Goal: Task Accomplishment & Management: Manage account settings

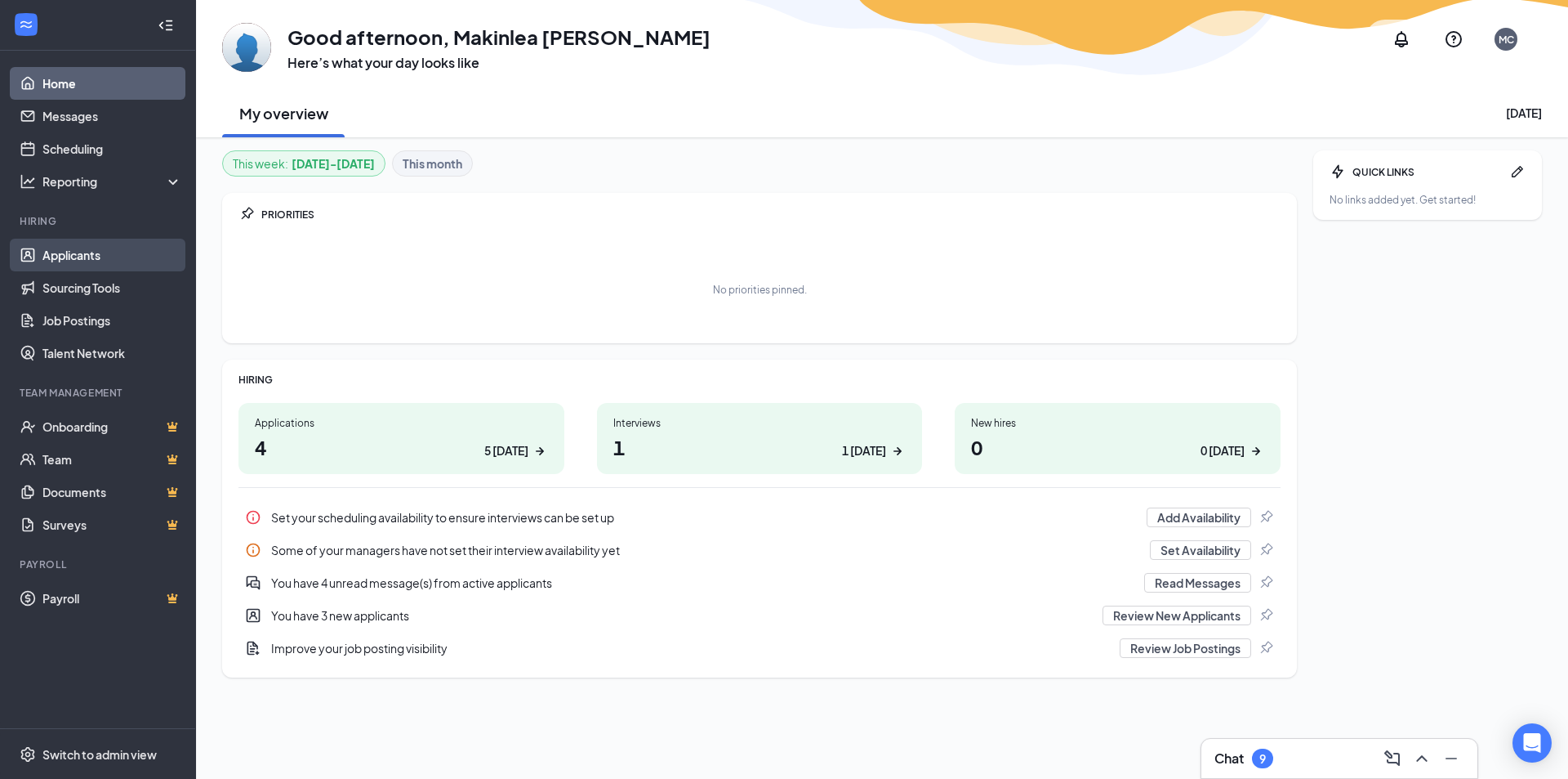
click at [88, 258] on link "Applicants" at bounding box center [113, 254] width 140 height 33
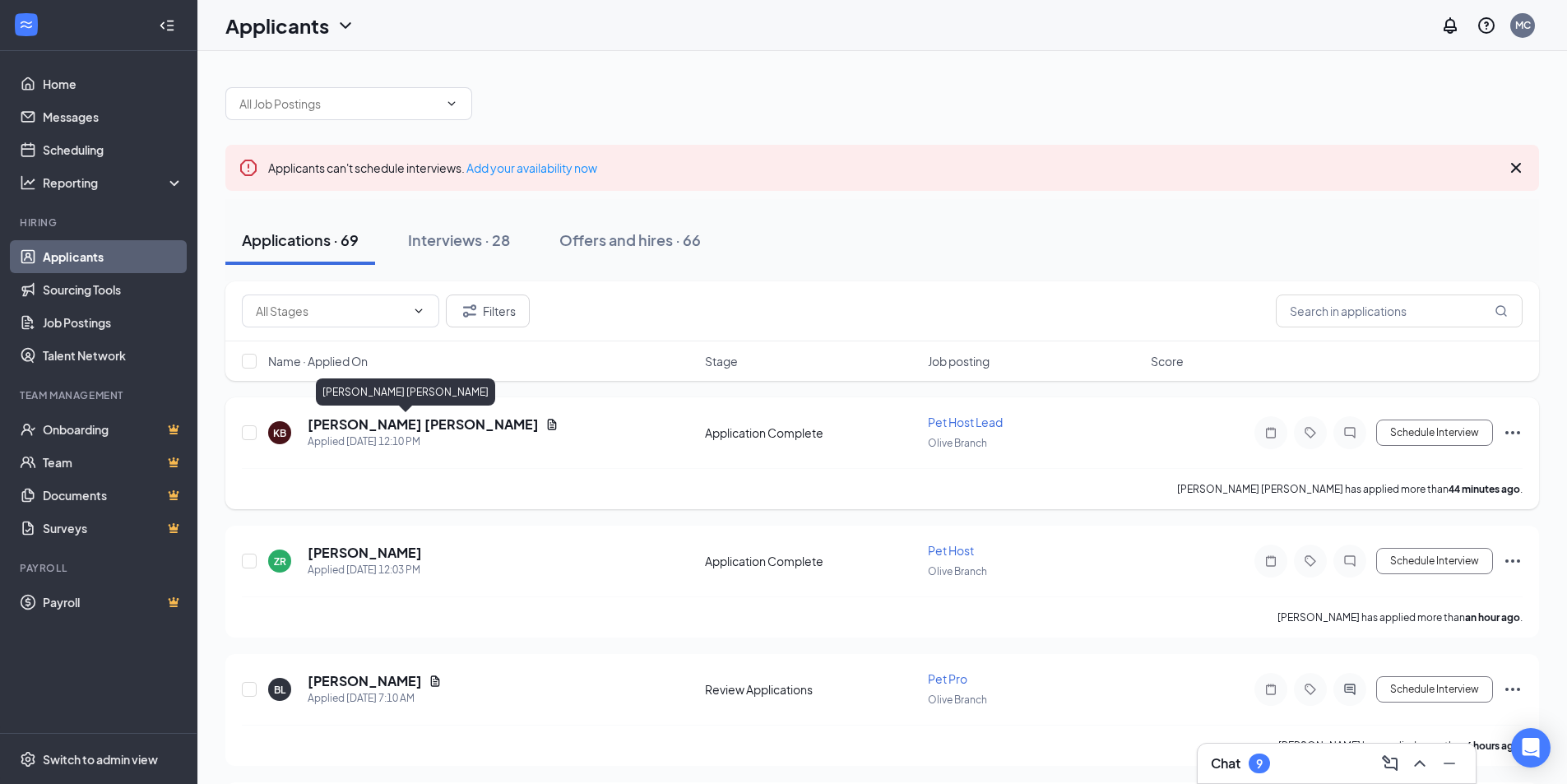
click at [352, 425] on h5 "[PERSON_NAME] [PERSON_NAME]" at bounding box center [422, 425] width 231 height 18
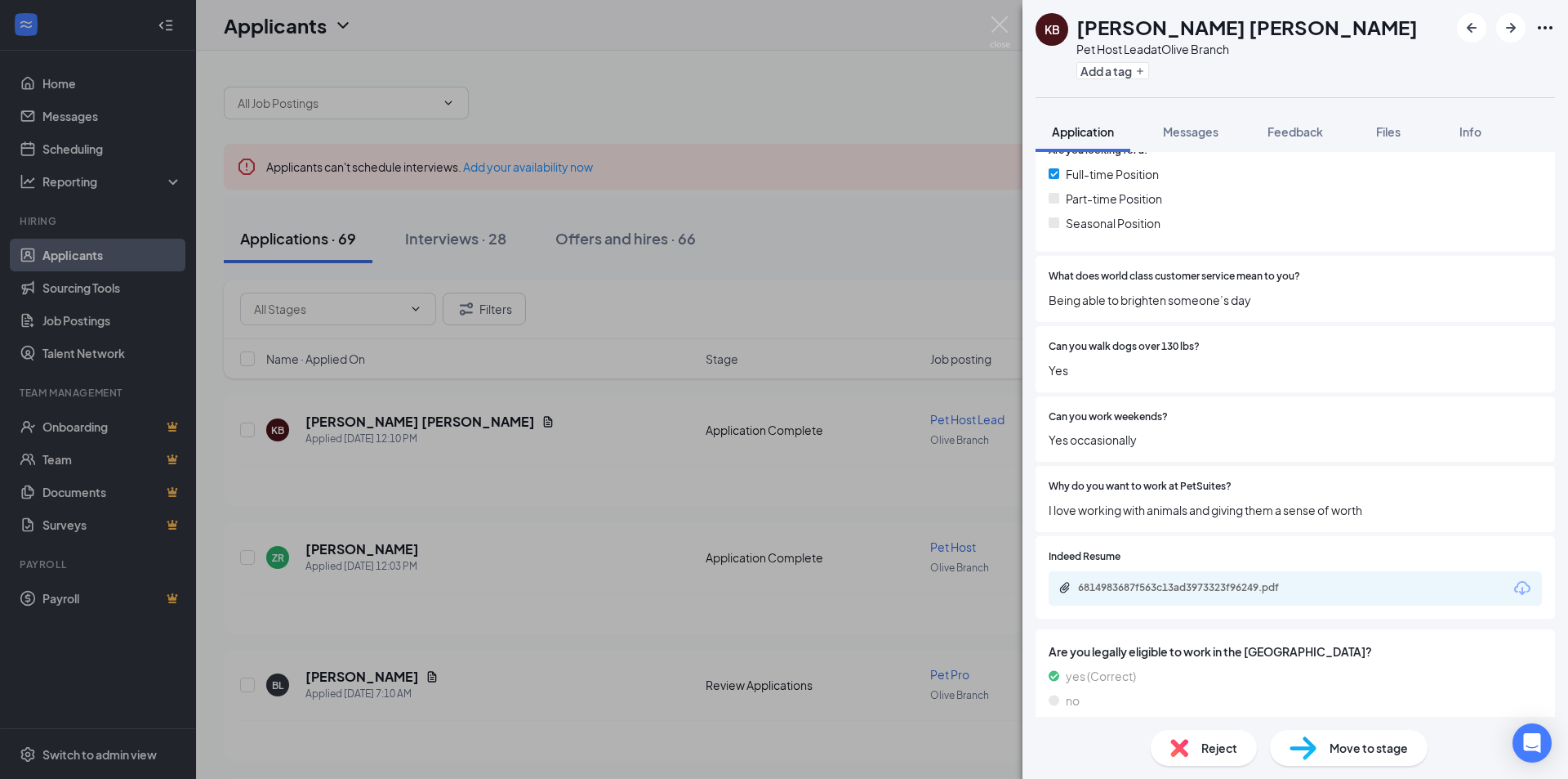
scroll to position [379, 0]
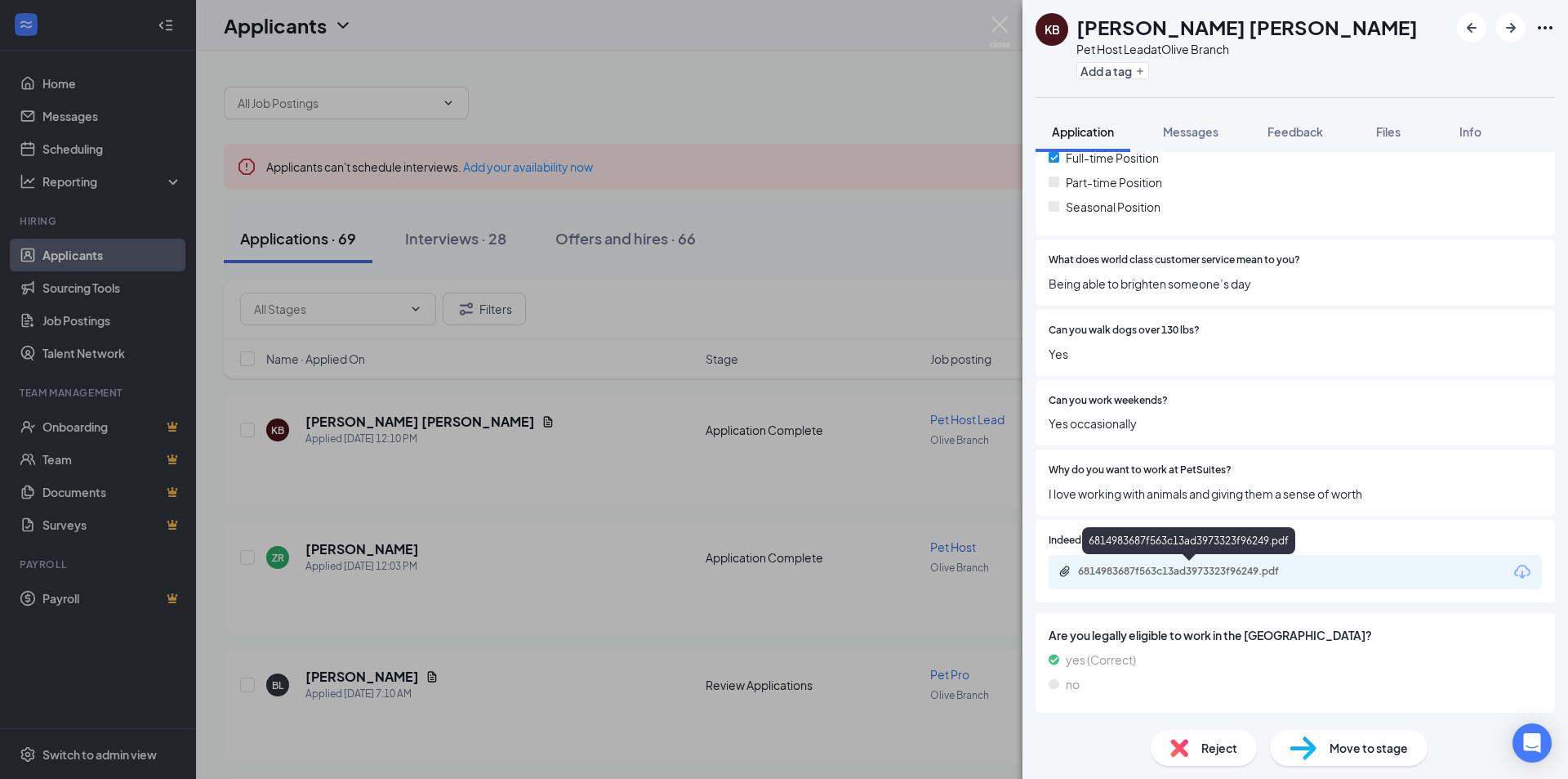
click at [1163, 570] on div "6814983687f563c13ad3973323f96249.pdf" at bounding box center [1192, 571] width 228 height 13
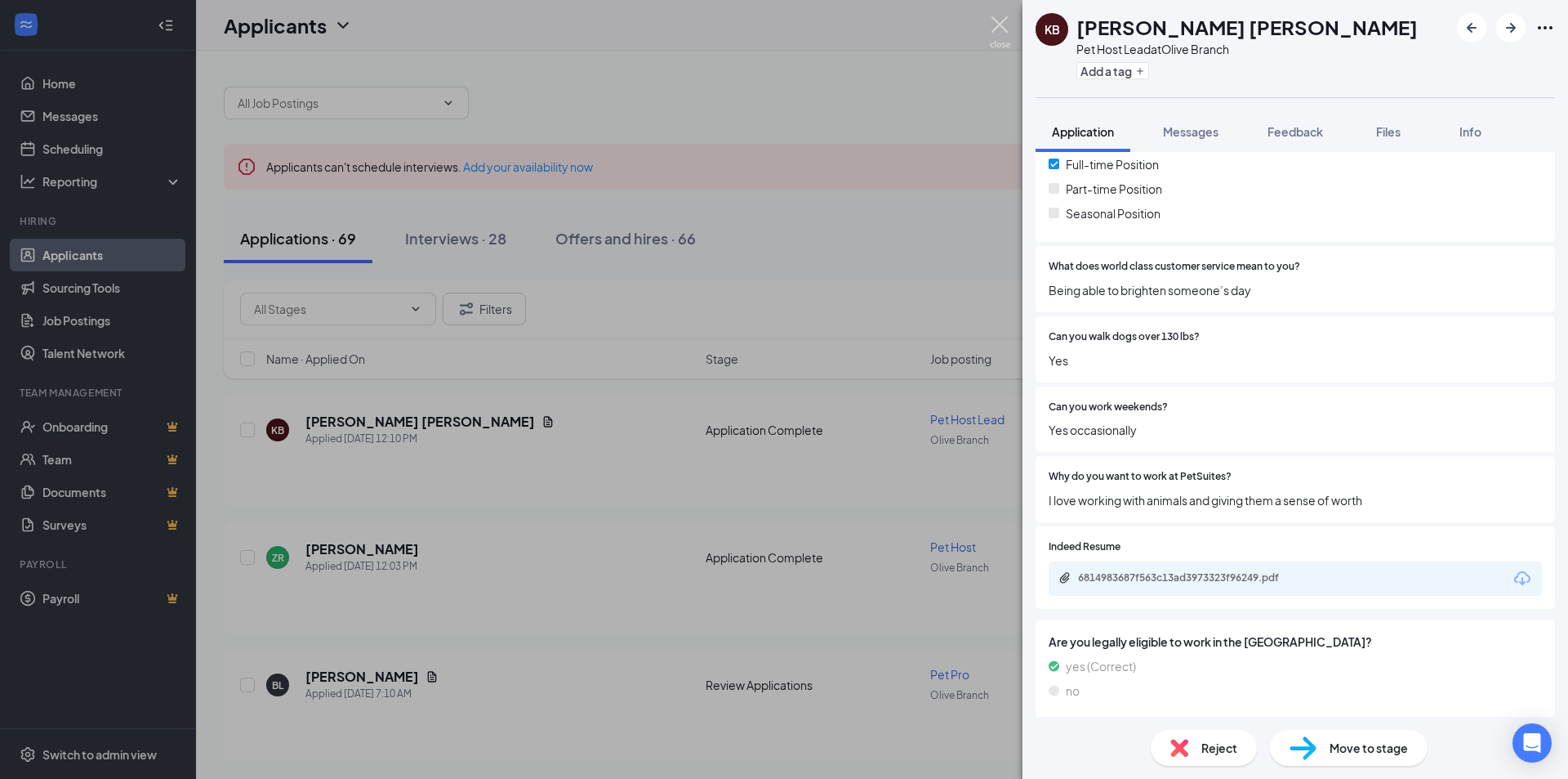
click at [992, 18] on img at bounding box center [999, 33] width 20 height 32
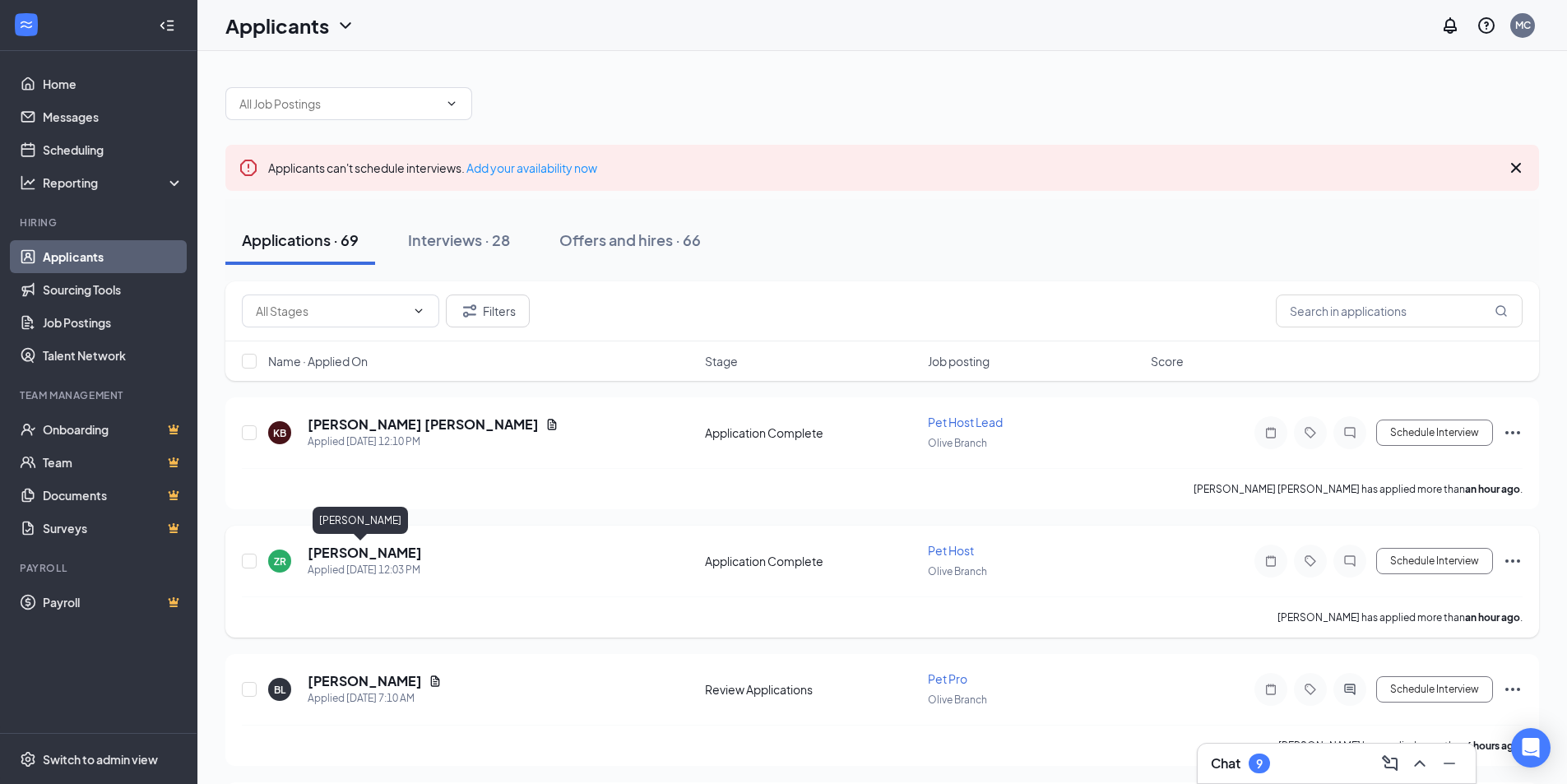
click at [338, 543] on h5 "[PERSON_NAME]" at bounding box center [364, 552] width 114 height 18
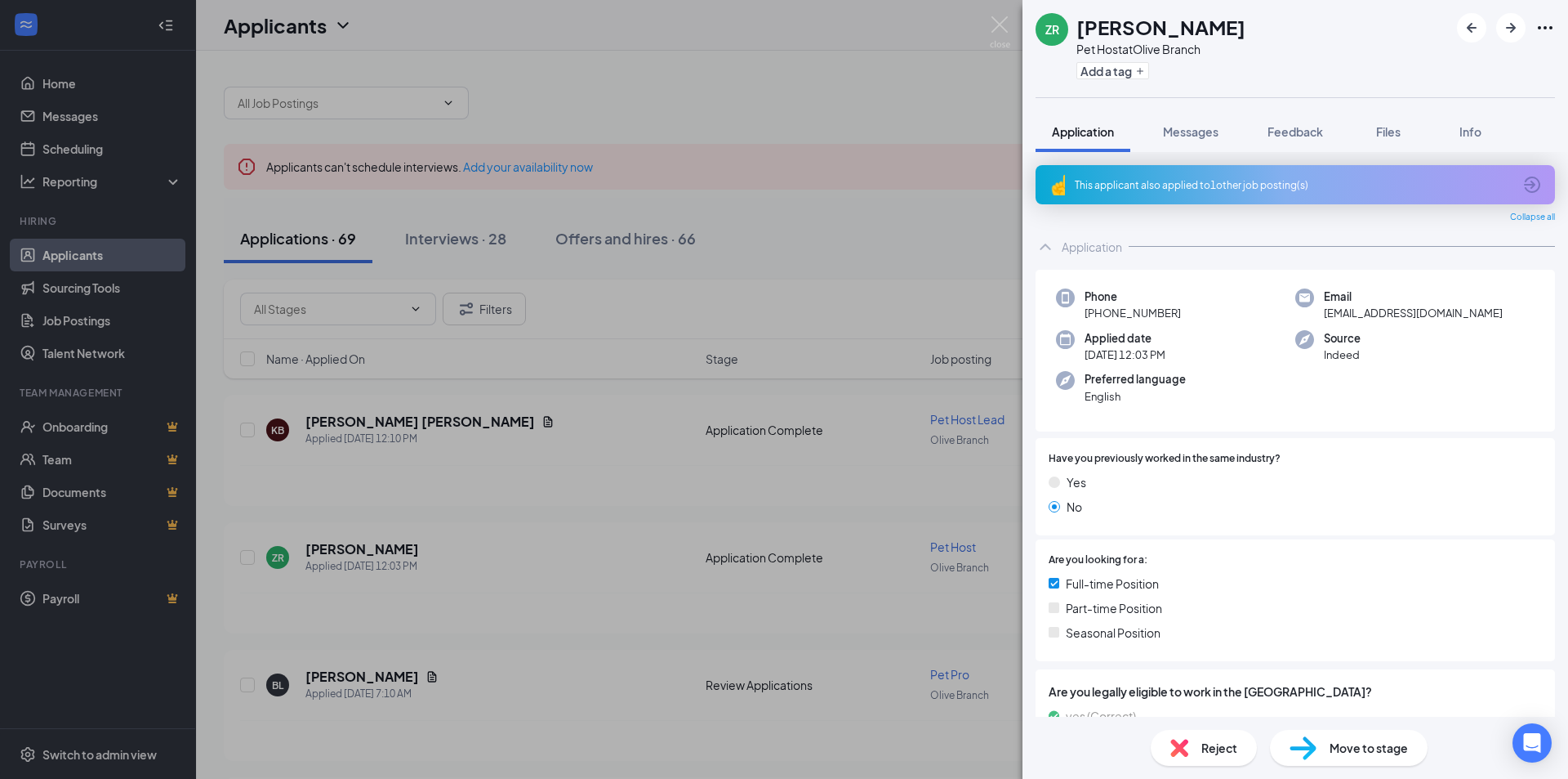
scroll to position [57, 0]
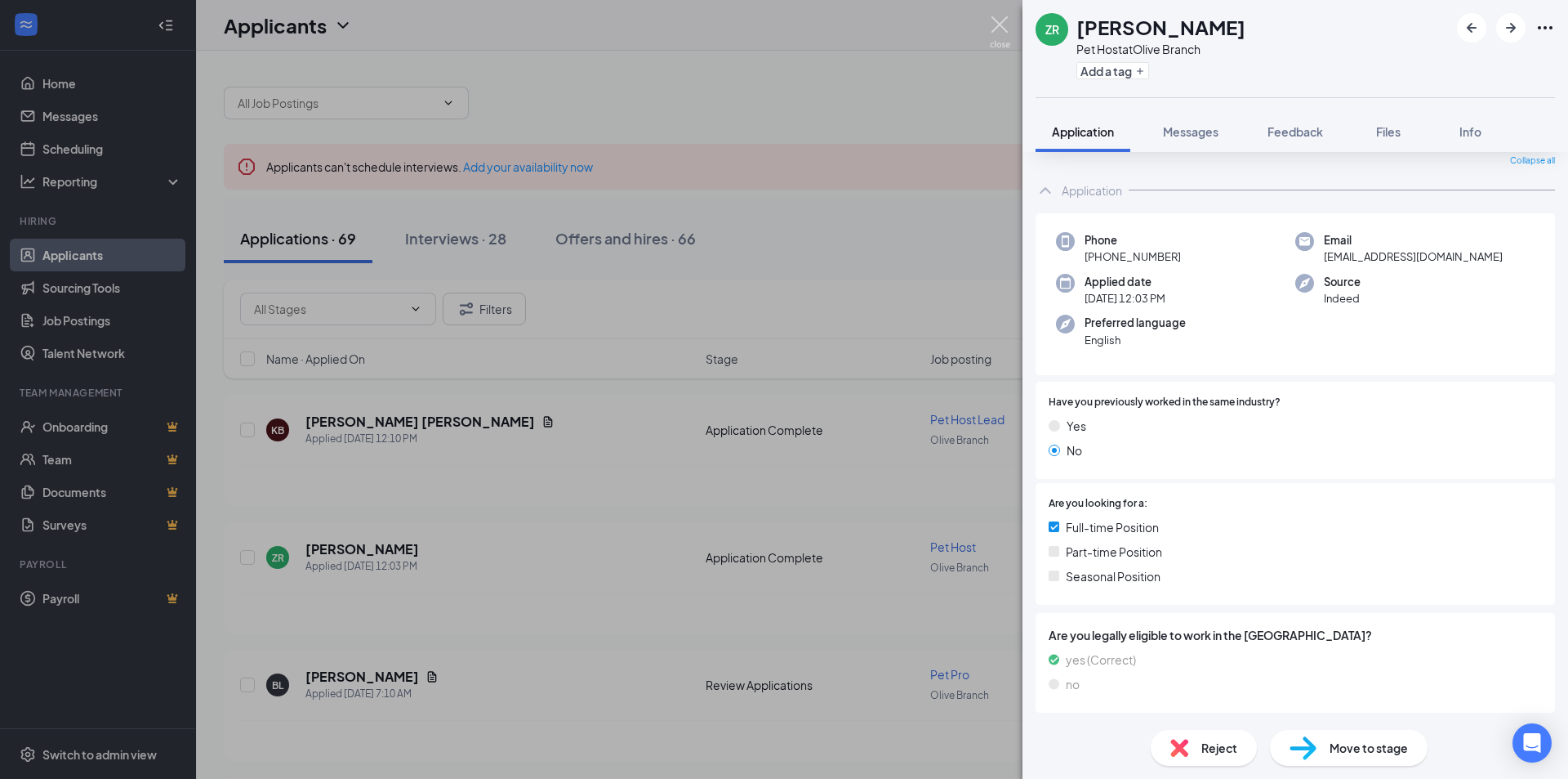
click at [1005, 31] on img at bounding box center [999, 33] width 20 height 32
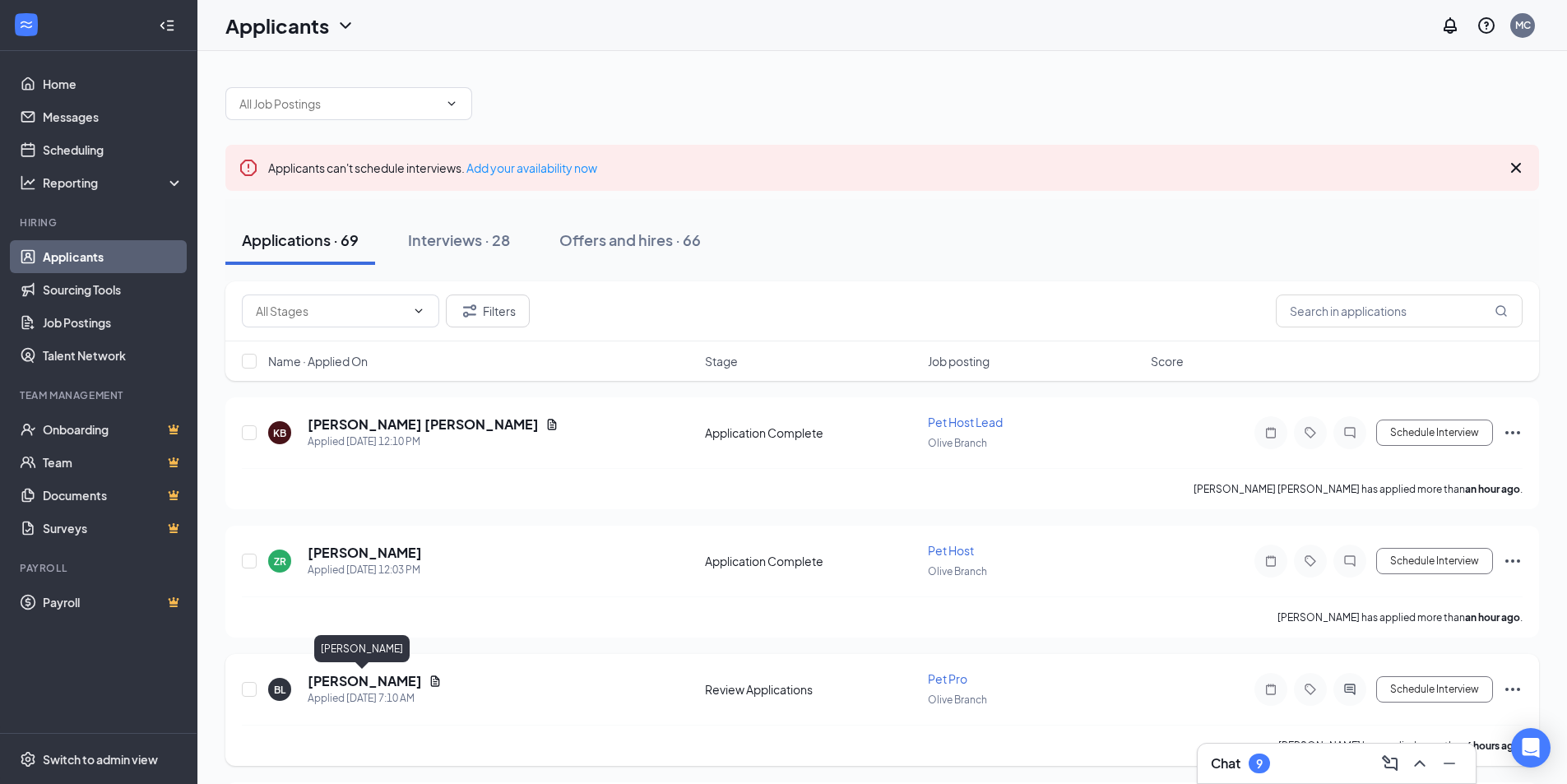
click at [344, 682] on h5 "[PERSON_NAME]" at bounding box center [364, 681] width 114 height 18
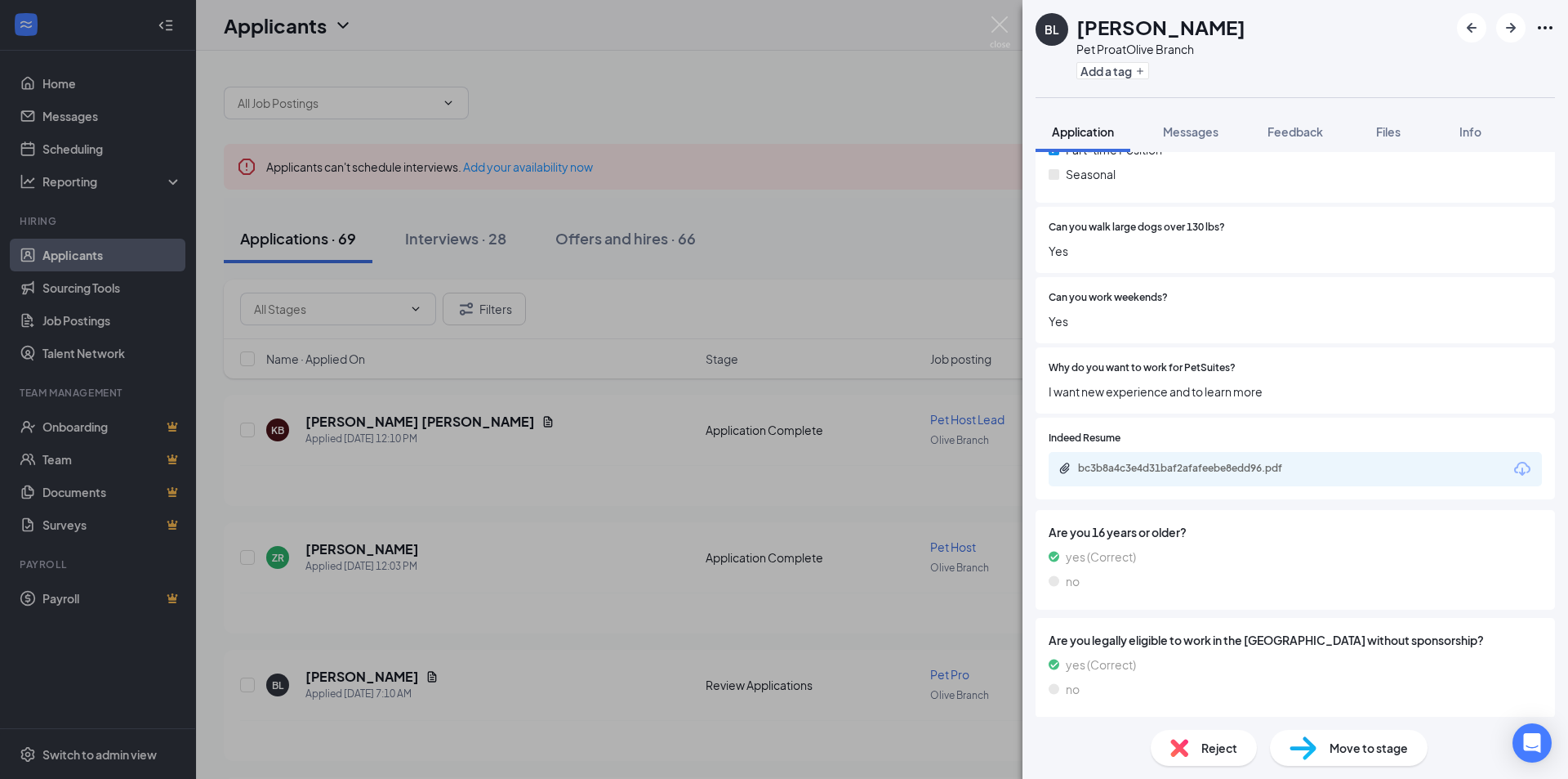
scroll to position [362, 0]
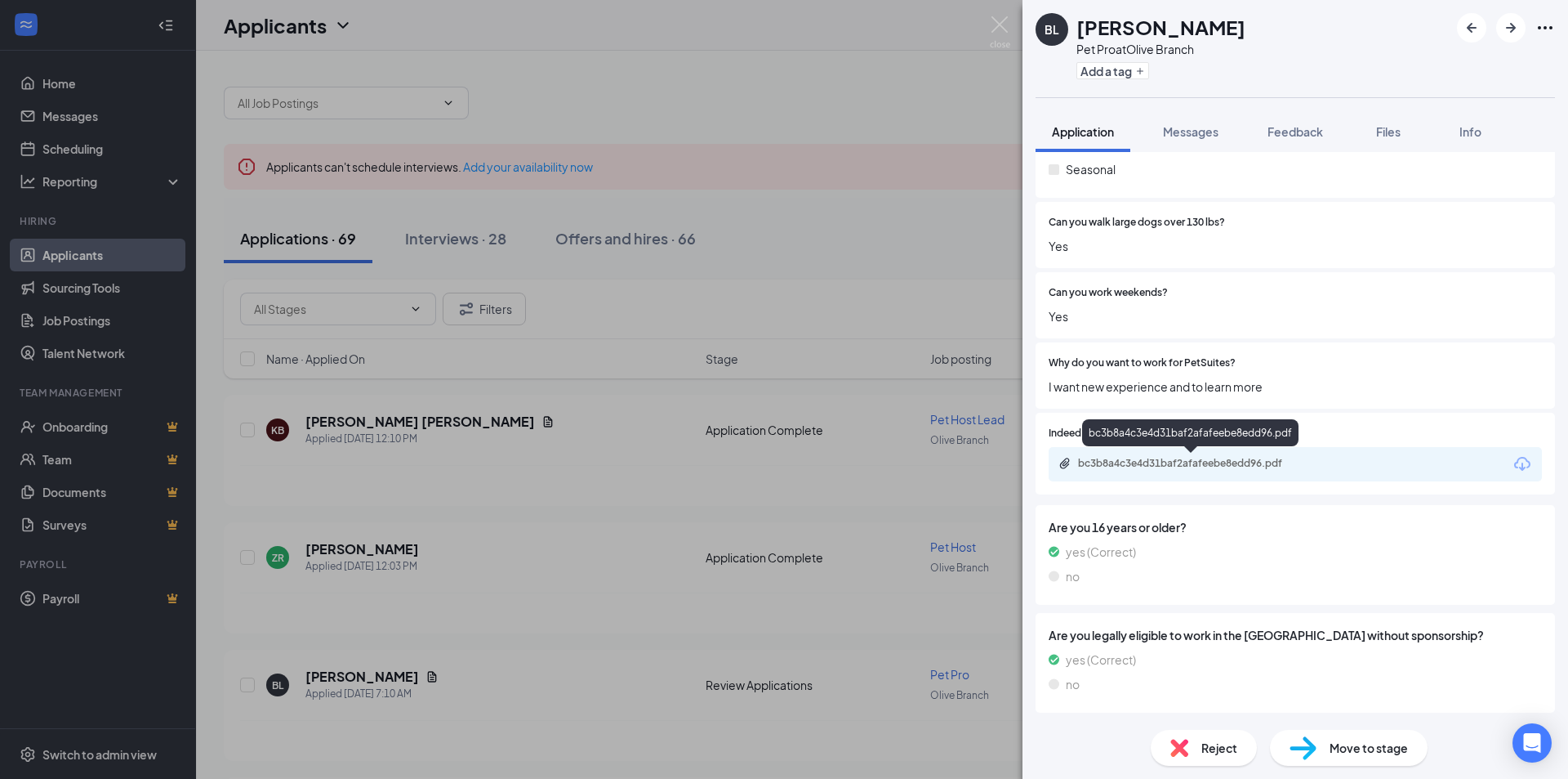
click at [1173, 460] on div "bc3b8a4c3e4d31baf2afafeebe8edd96.pdf" at bounding box center [1192, 464] width 228 height 13
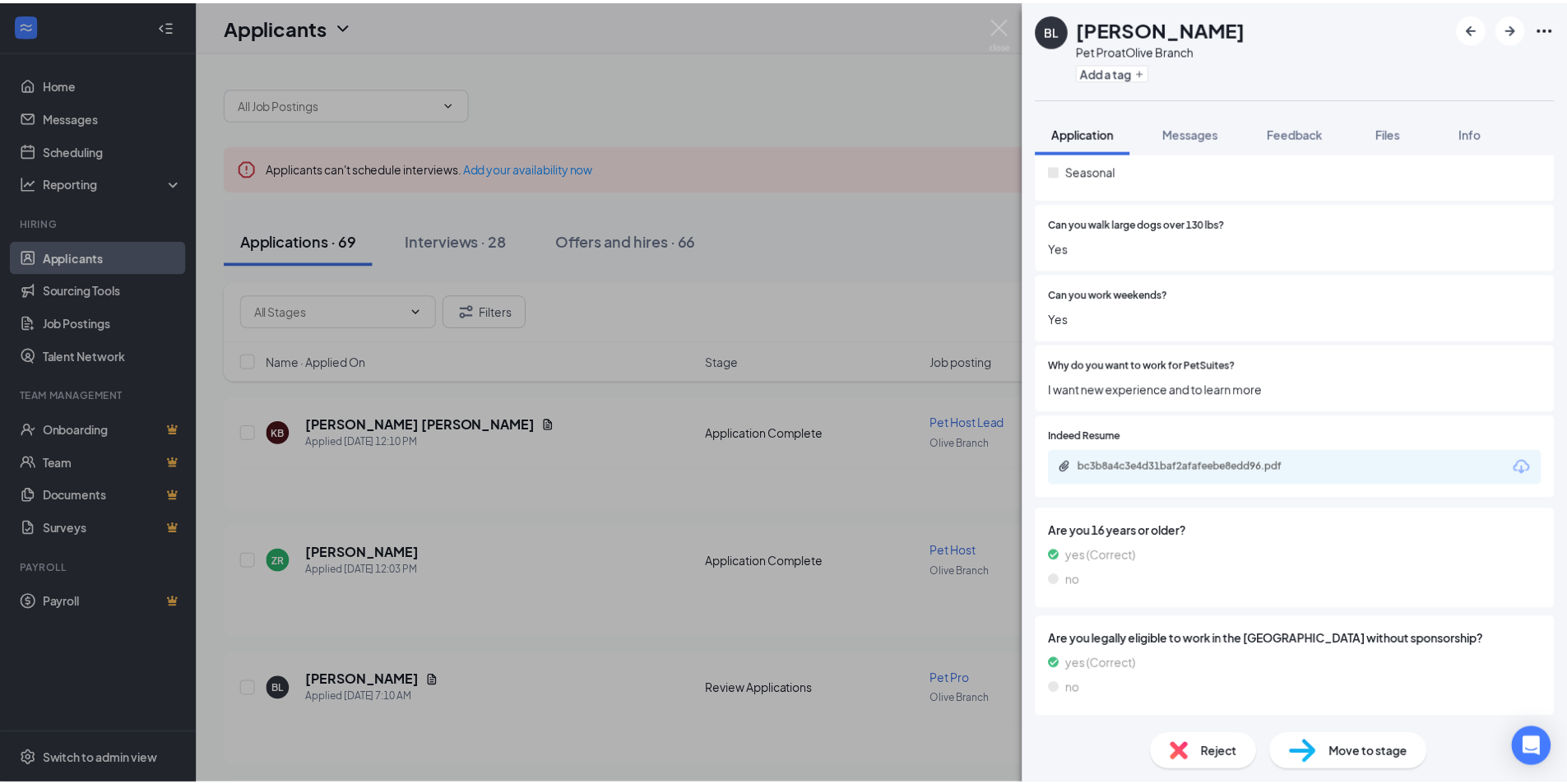
scroll to position [358, 0]
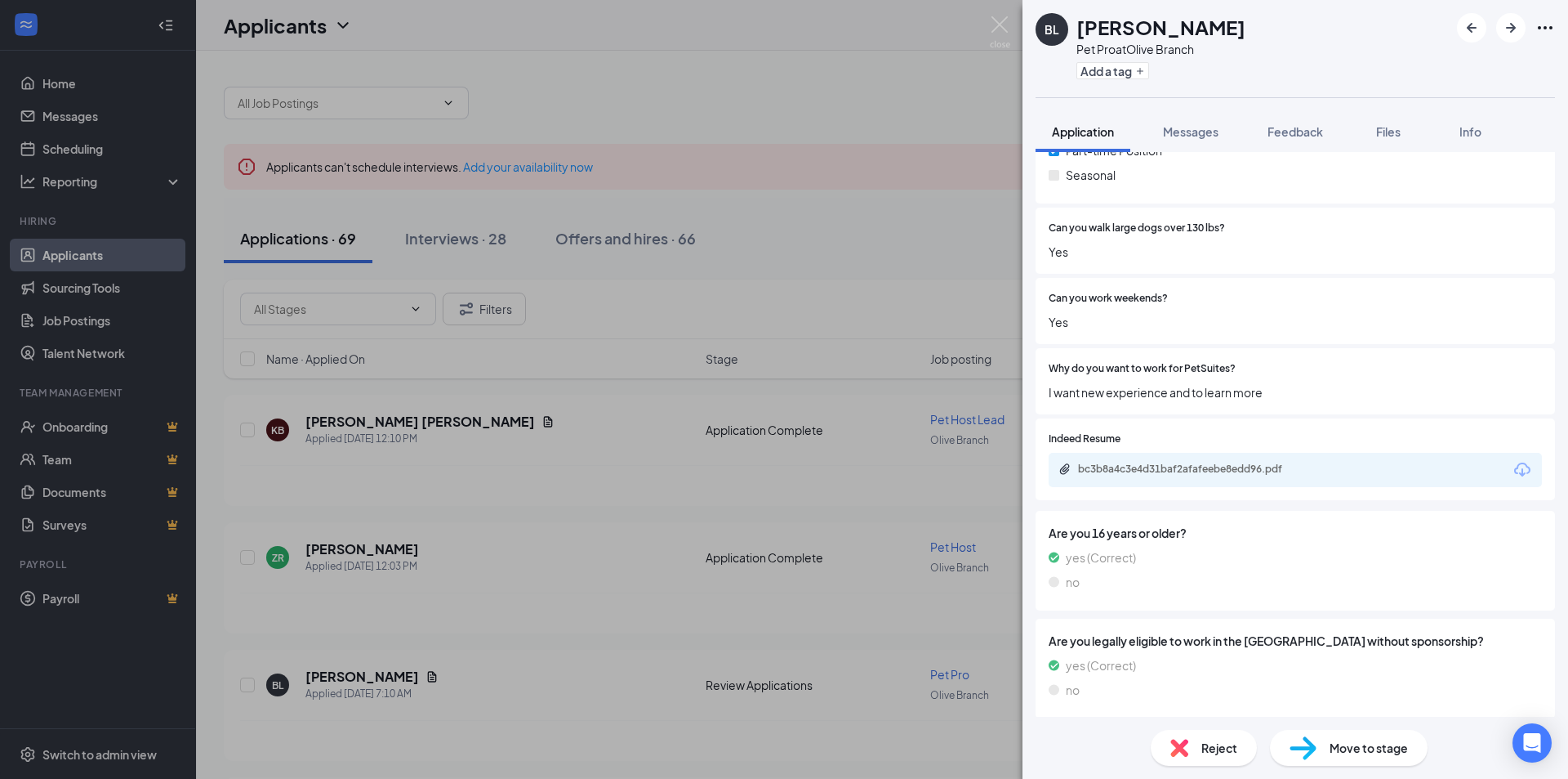
click at [565, 518] on div "[PERSON_NAME] Pet Pro at Olive Branch Add a tag Application Messages Feedback F…" at bounding box center [784, 390] width 1568 height 779
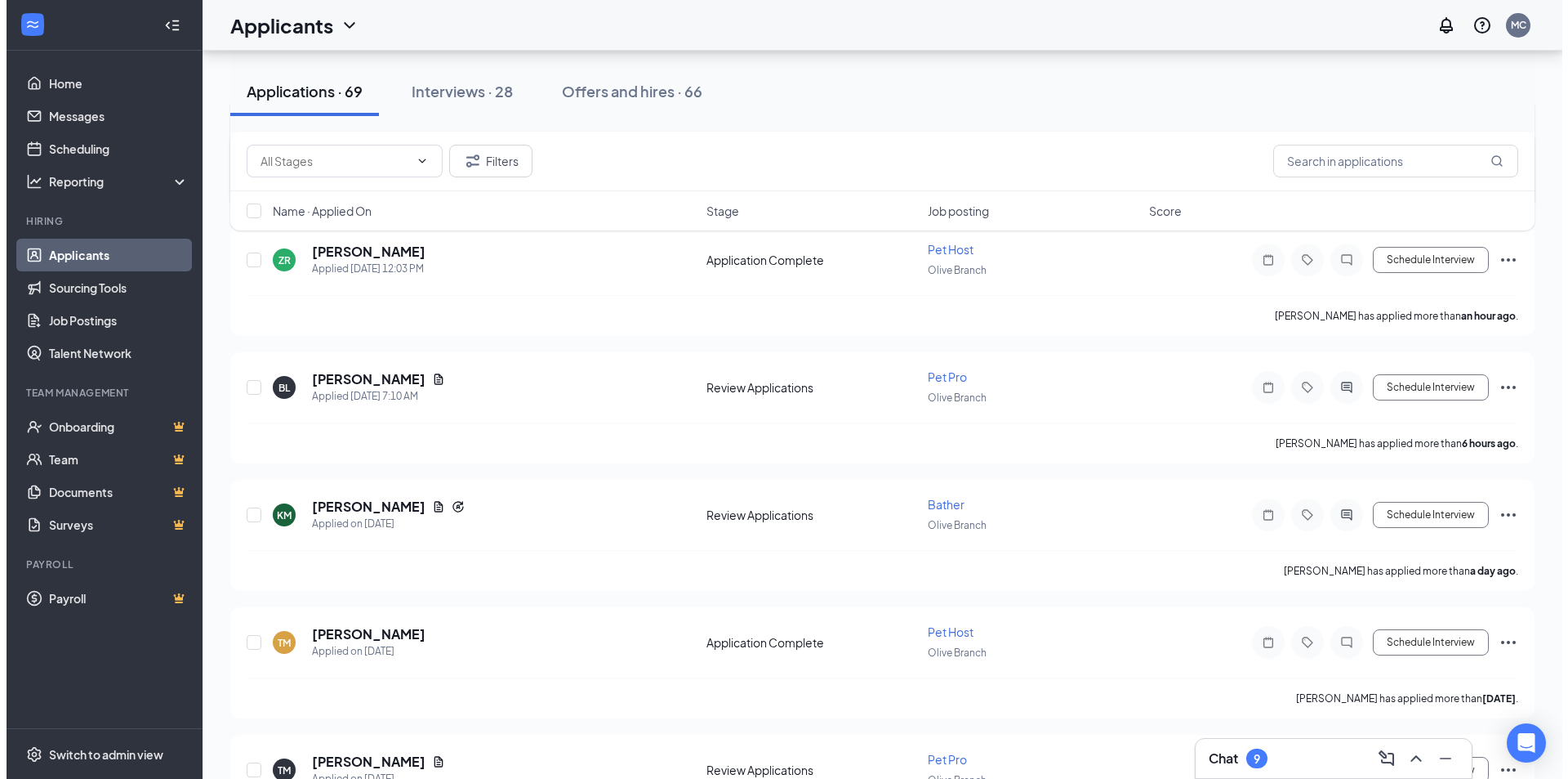
scroll to position [327, 0]
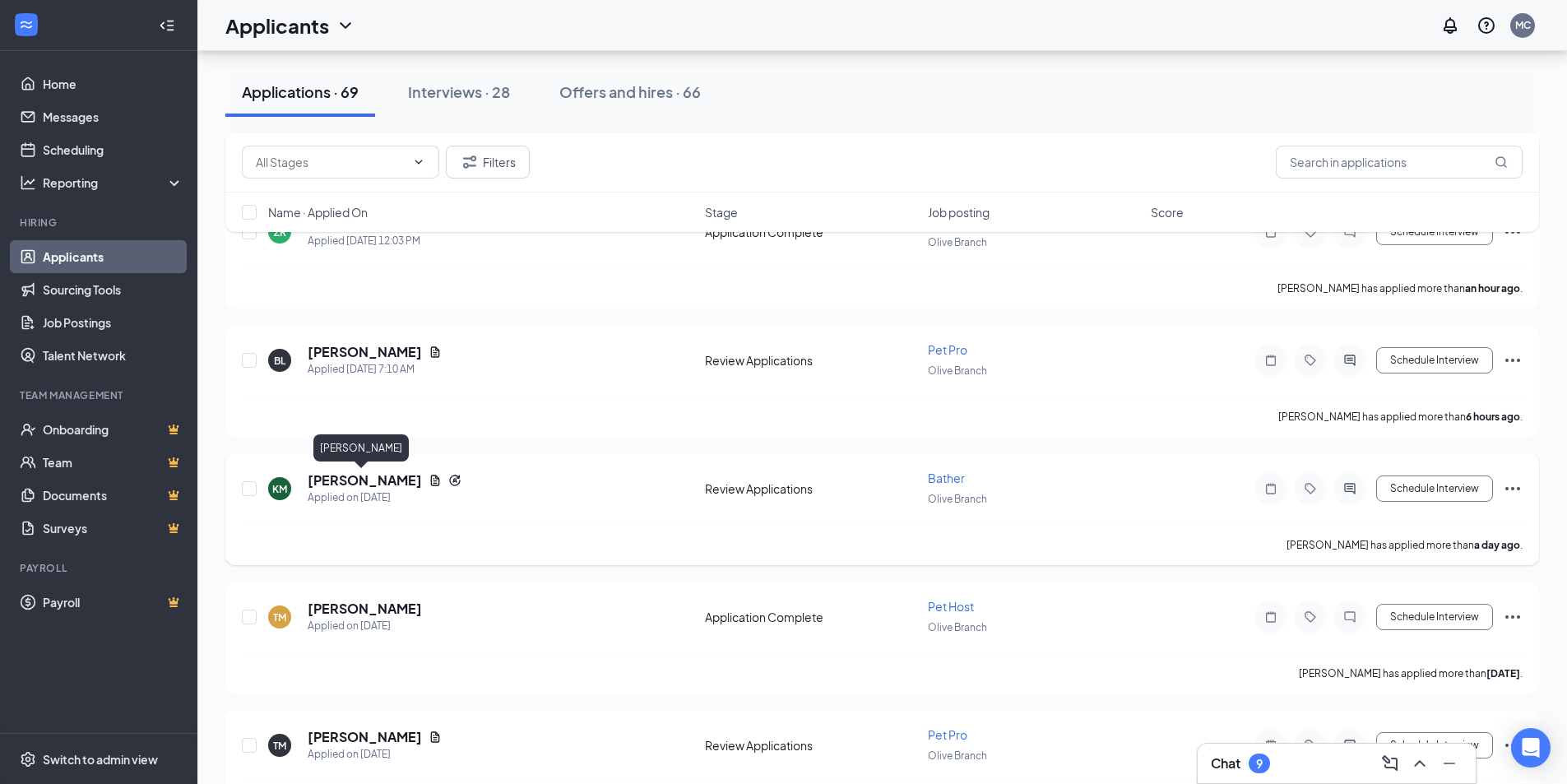
click at [359, 481] on h5 "[PERSON_NAME]" at bounding box center [364, 480] width 114 height 18
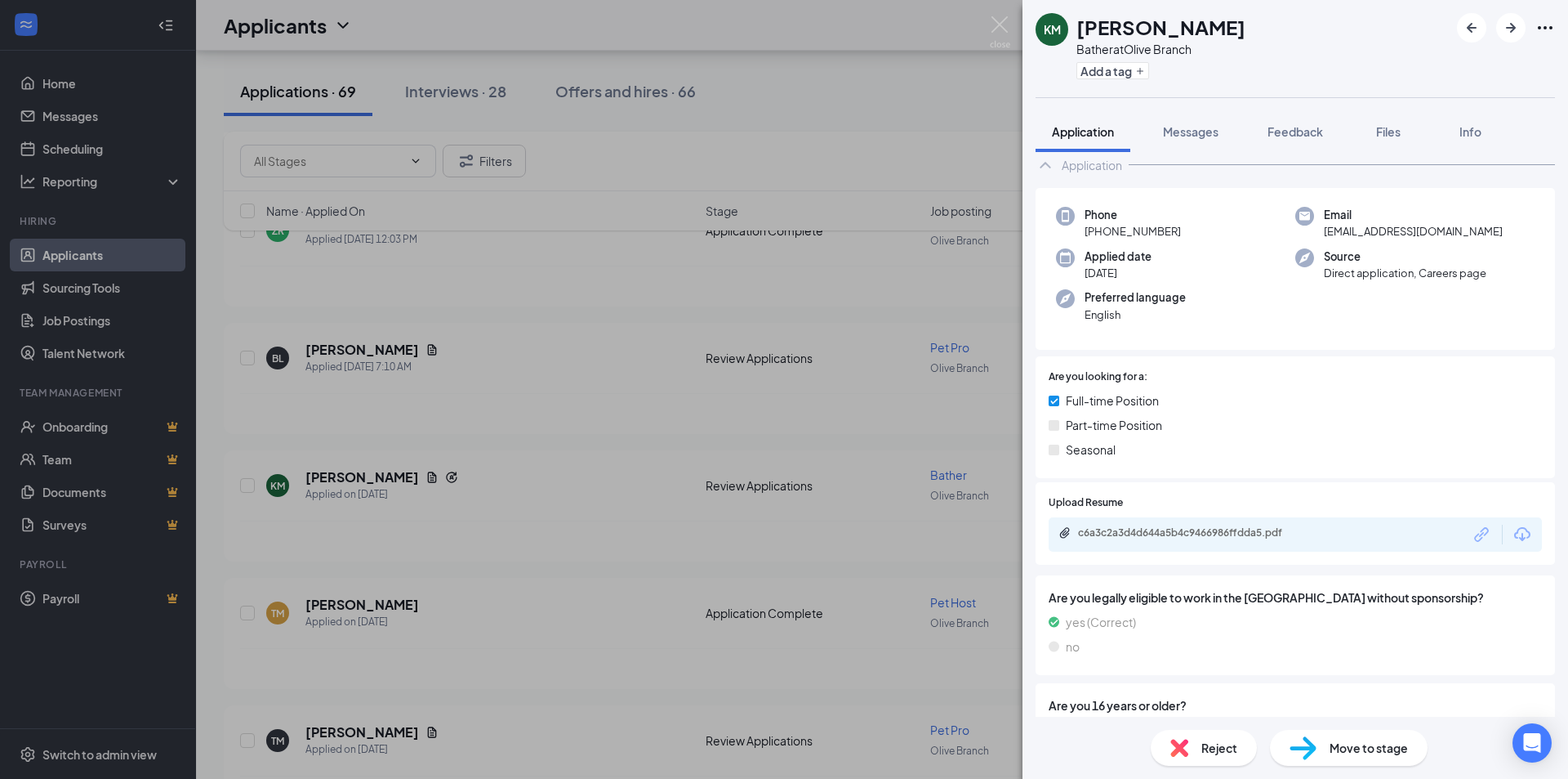
scroll to position [152, 0]
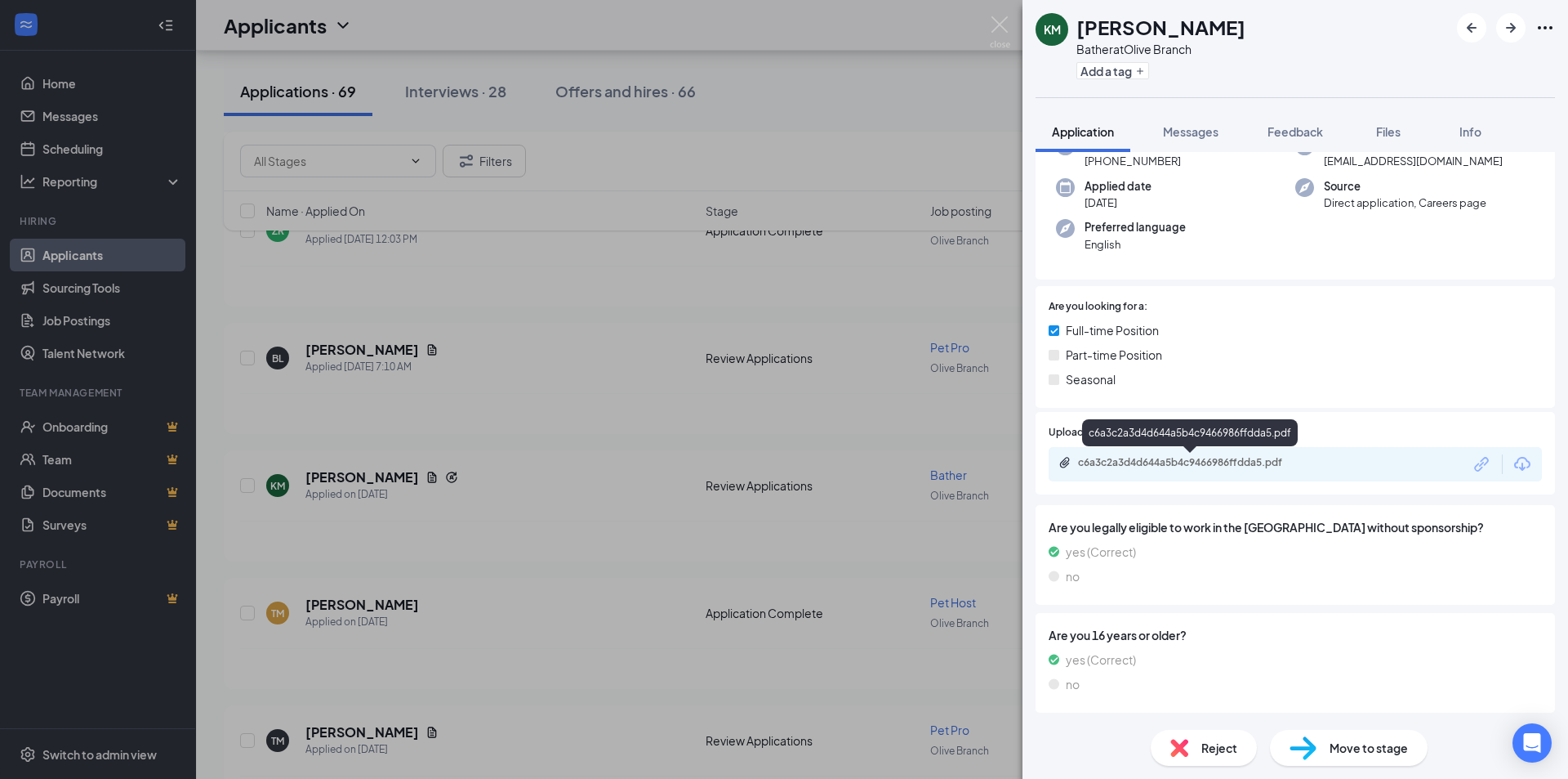
click at [1226, 461] on div "c6a3c2a3d4d644a5b4c9466986ffdda5.pdf" at bounding box center [1192, 463] width 228 height 13
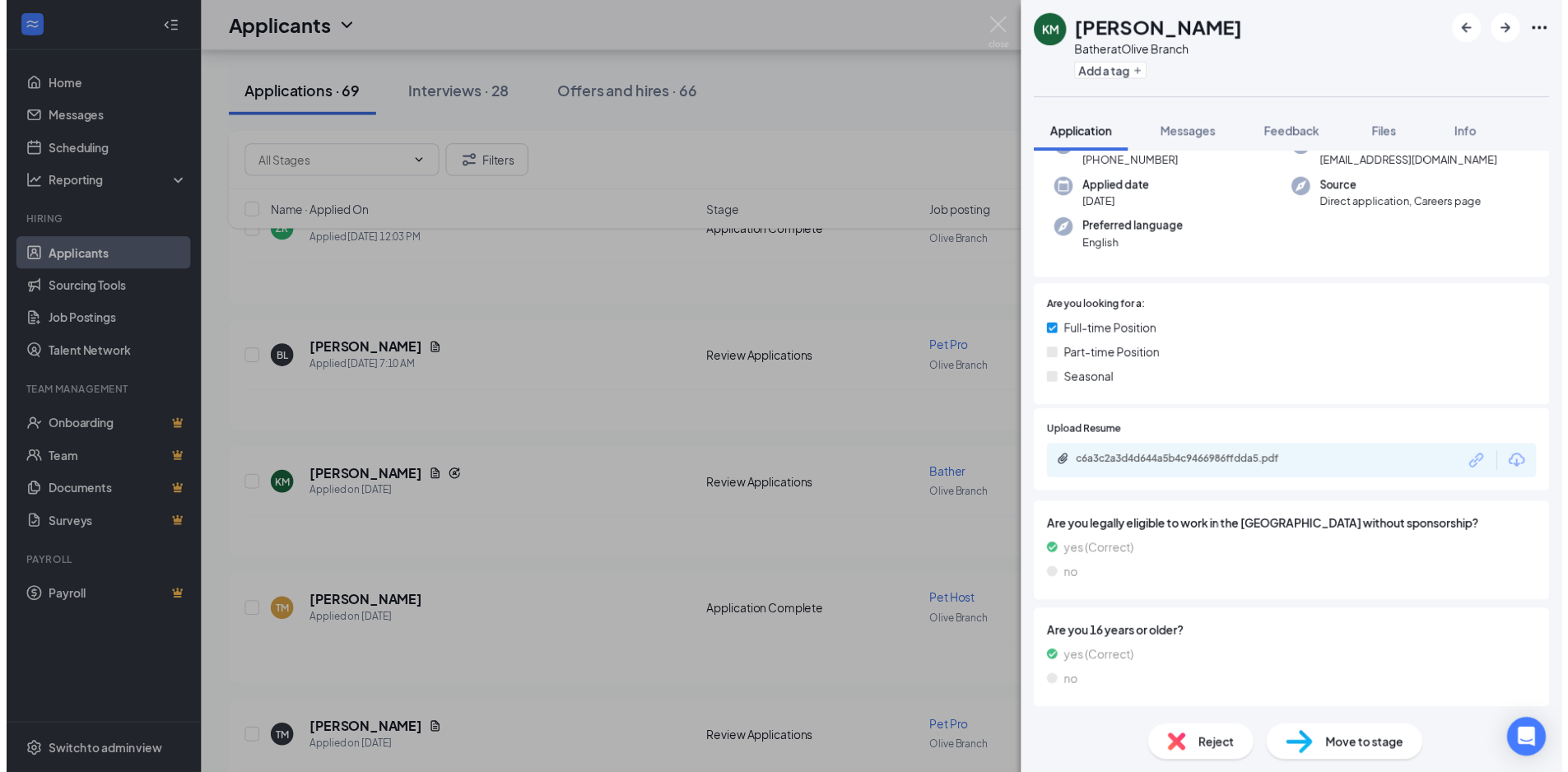
scroll to position [146, 0]
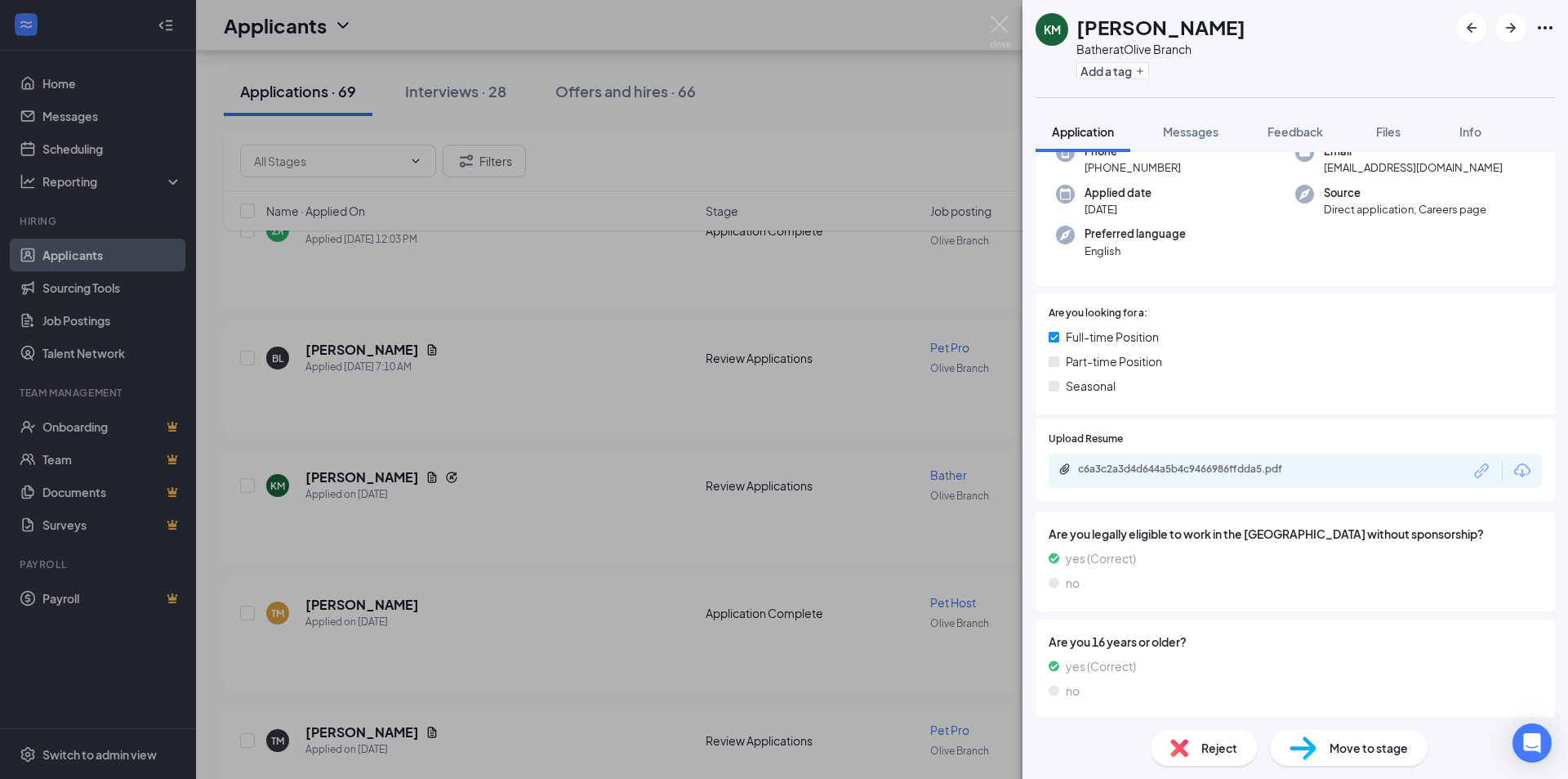
drag, startPoint x: 996, startPoint y: 353, endPoint x: 1268, endPoint y: 174, distance: 325.6
click at [998, 351] on div "KM [PERSON_NAME] Bather at Olive Branch Add a tag Application Messages Feedback…" at bounding box center [784, 390] width 1568 height 779
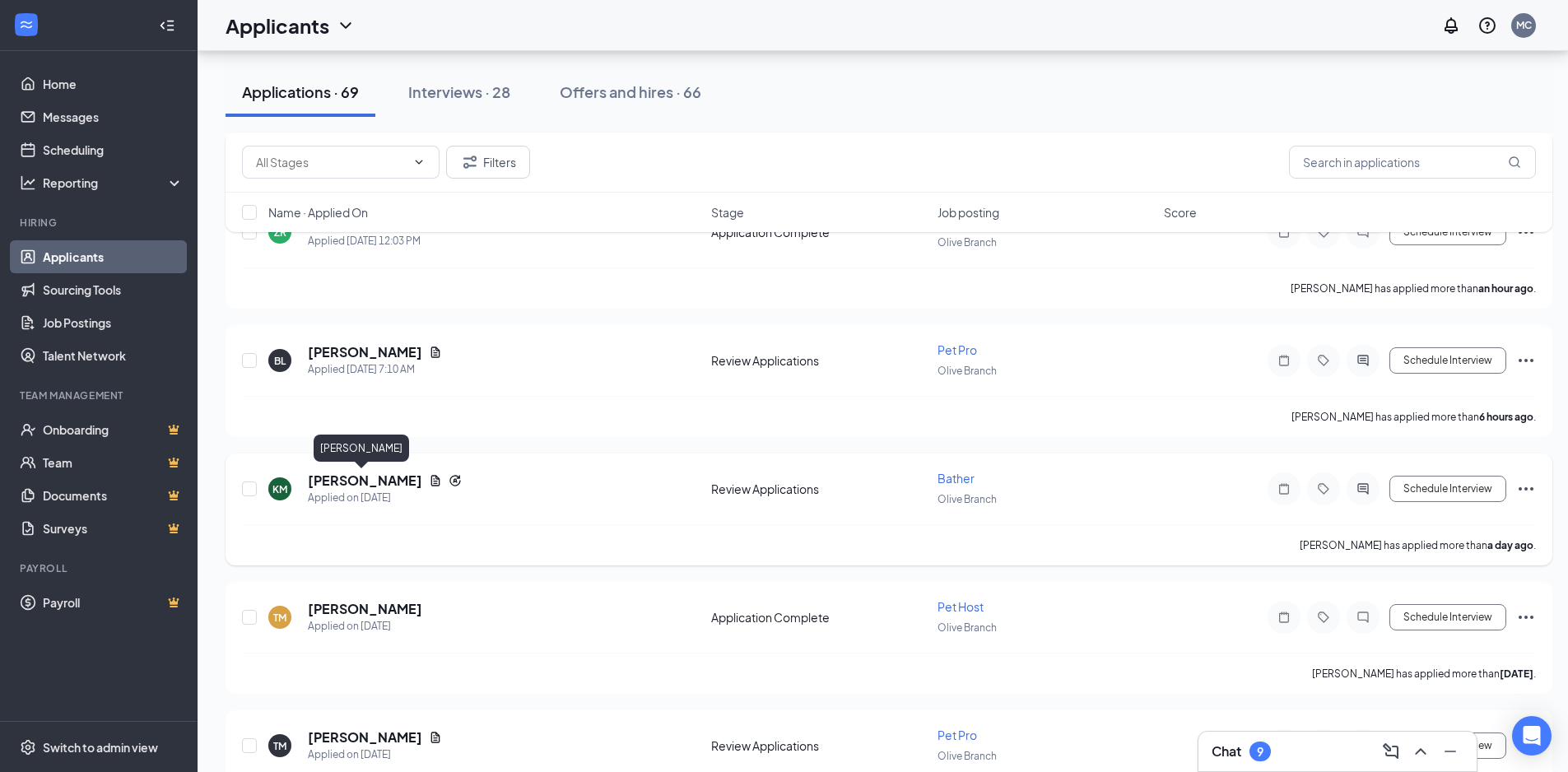
click at [323, 486] on h5 "[PERSON_NAME]" at bounding box center [365, 481] width 114 height 18
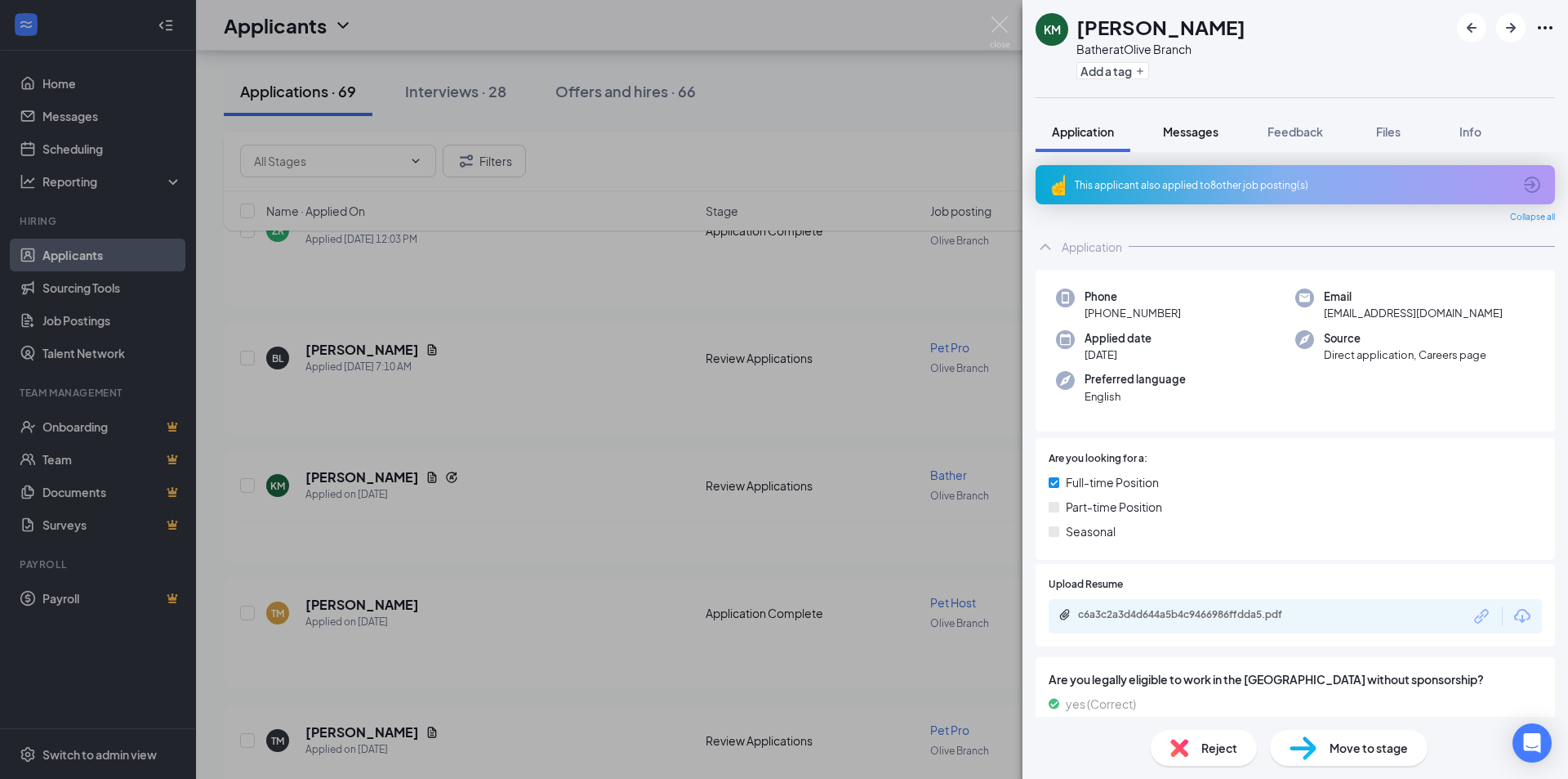
click at [1202, 128] on span "Messages" at bounding box center [1190, 132] width 56 height 15
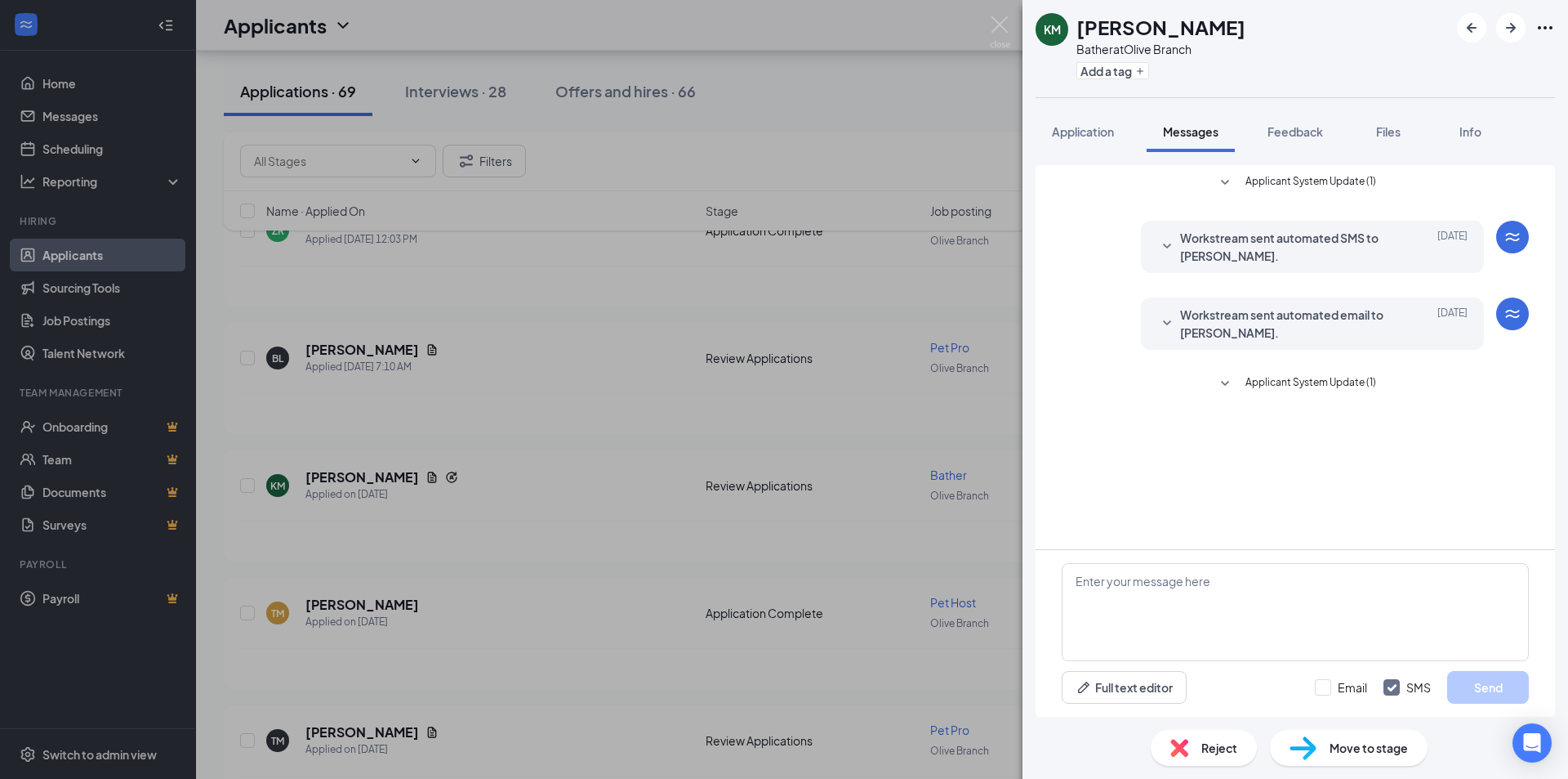
click at [1264, 379] on span "Applicant System Update (1)" at bounding box center [1310, 384] width 131 height 20
click at [1181, 329] on span "Workstream sent automated email to [PERSON_NAME]." at bounding box center [1286, 323] width 214 height 36
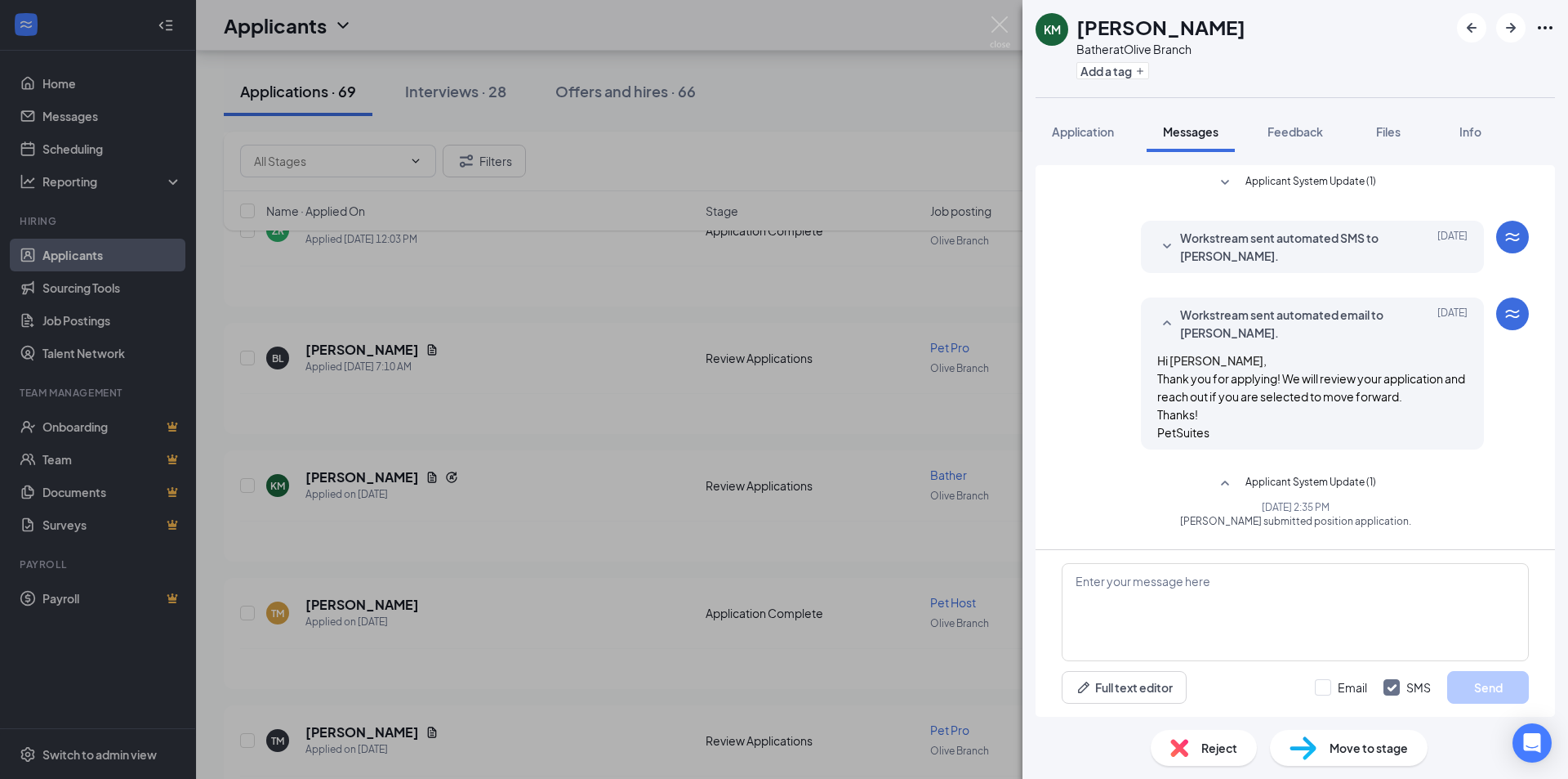
click at [1178, 249] on div "Workstream sent automated SMS to [PERSON_NAME]. [DATE]" at bounding box center [1312, 246] width 310 height 36
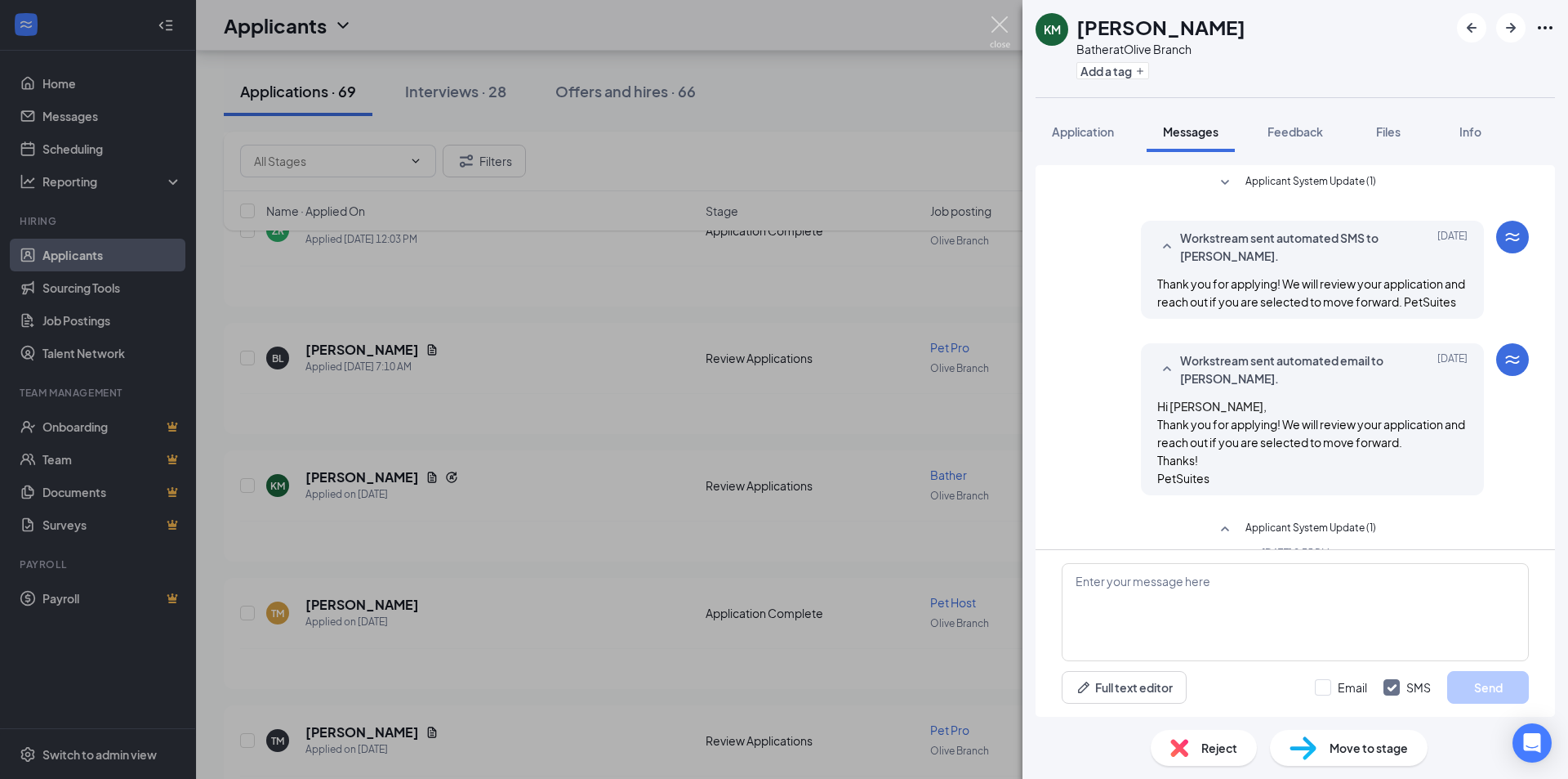
click at [1000, 33] on img at bounding box center [999, 33] width 20 height 32
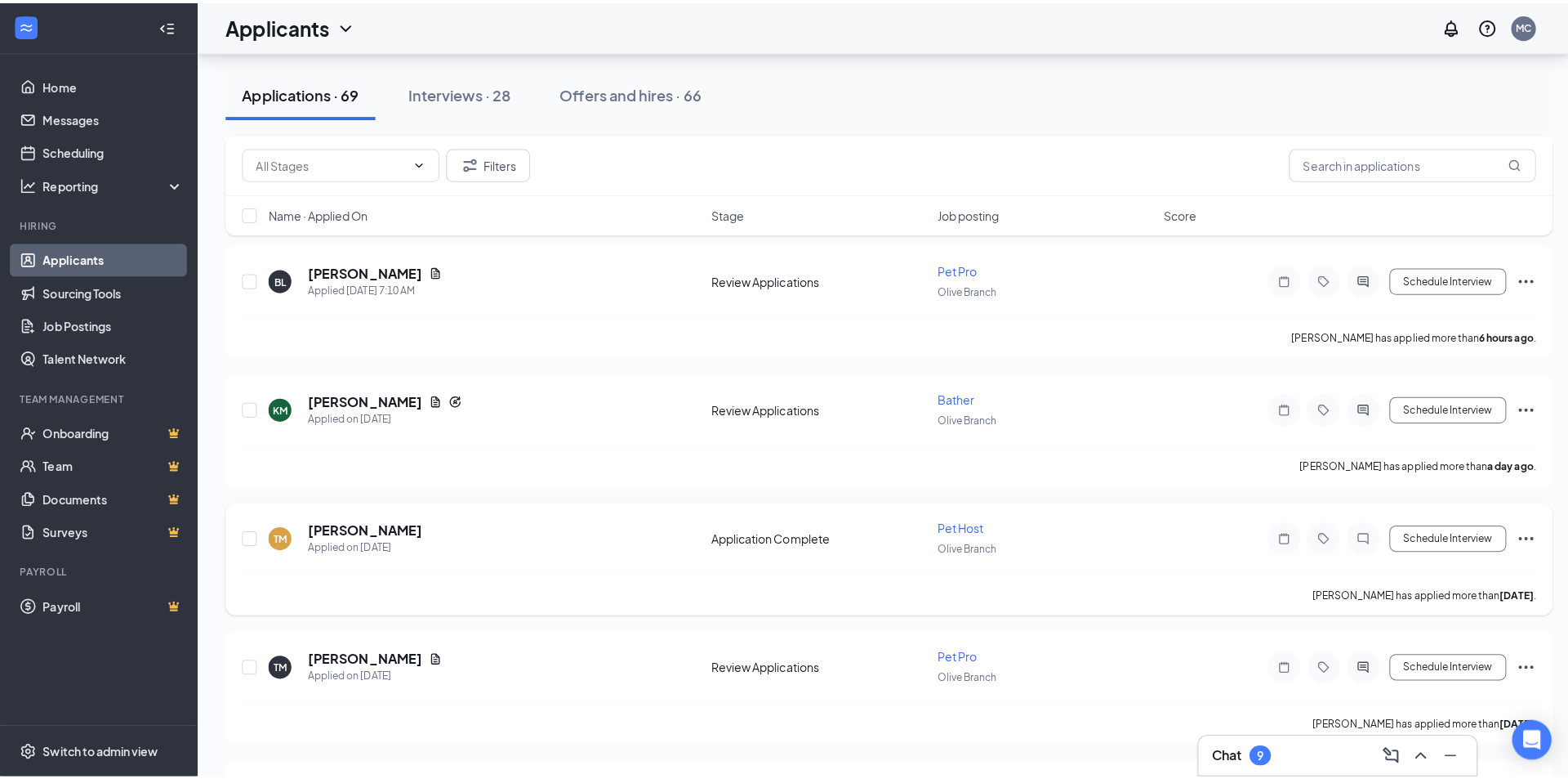
scroll to position [490, 0]
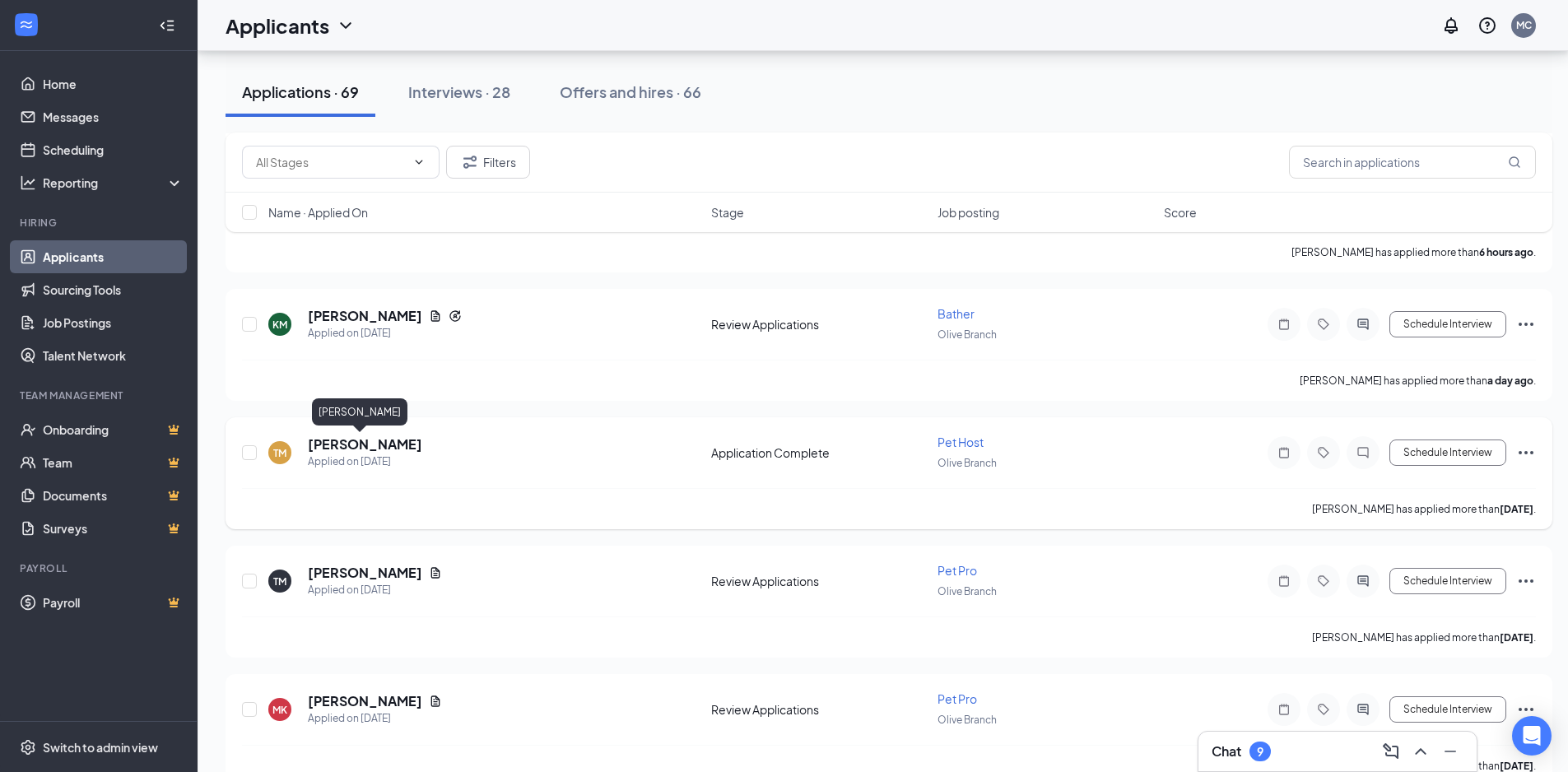
click at [365, 442] on h5 "[PERSON_NAME]" at bounding box center [365, 444] width 114 height 18
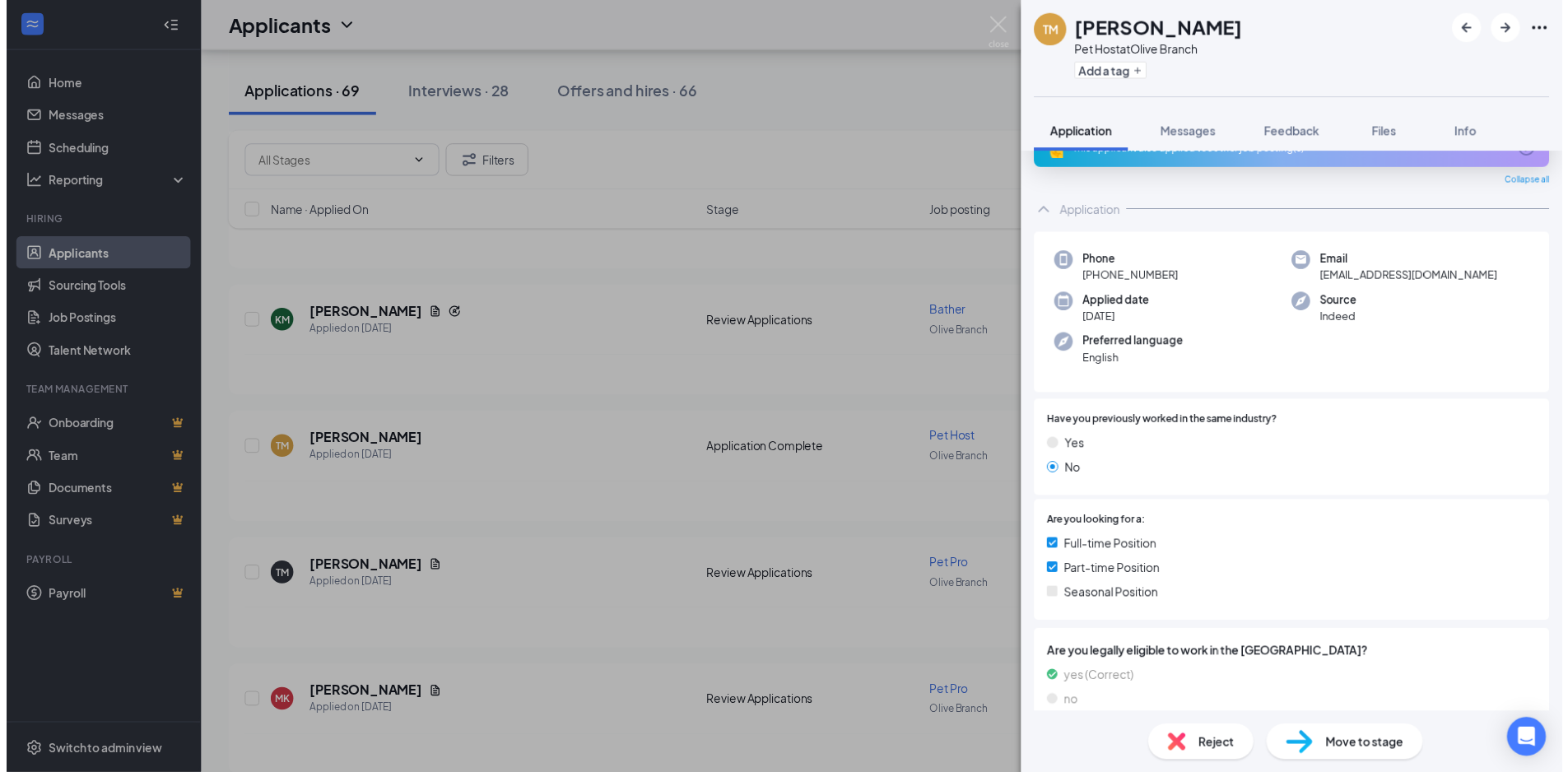
scroll to position [57, 0]
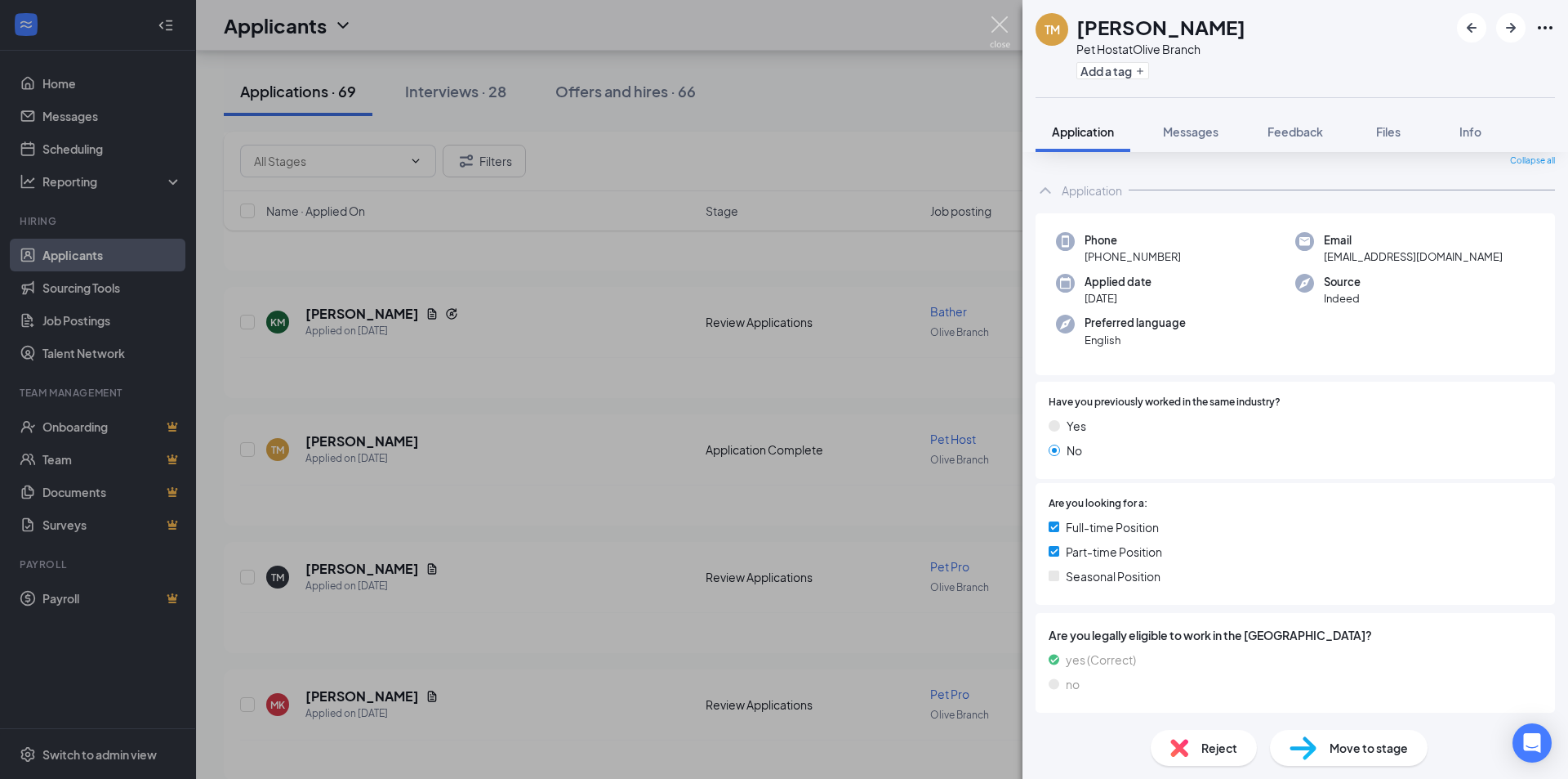
click at [1007, 21] on img at bounding box center [999, 33] width 20 height 32
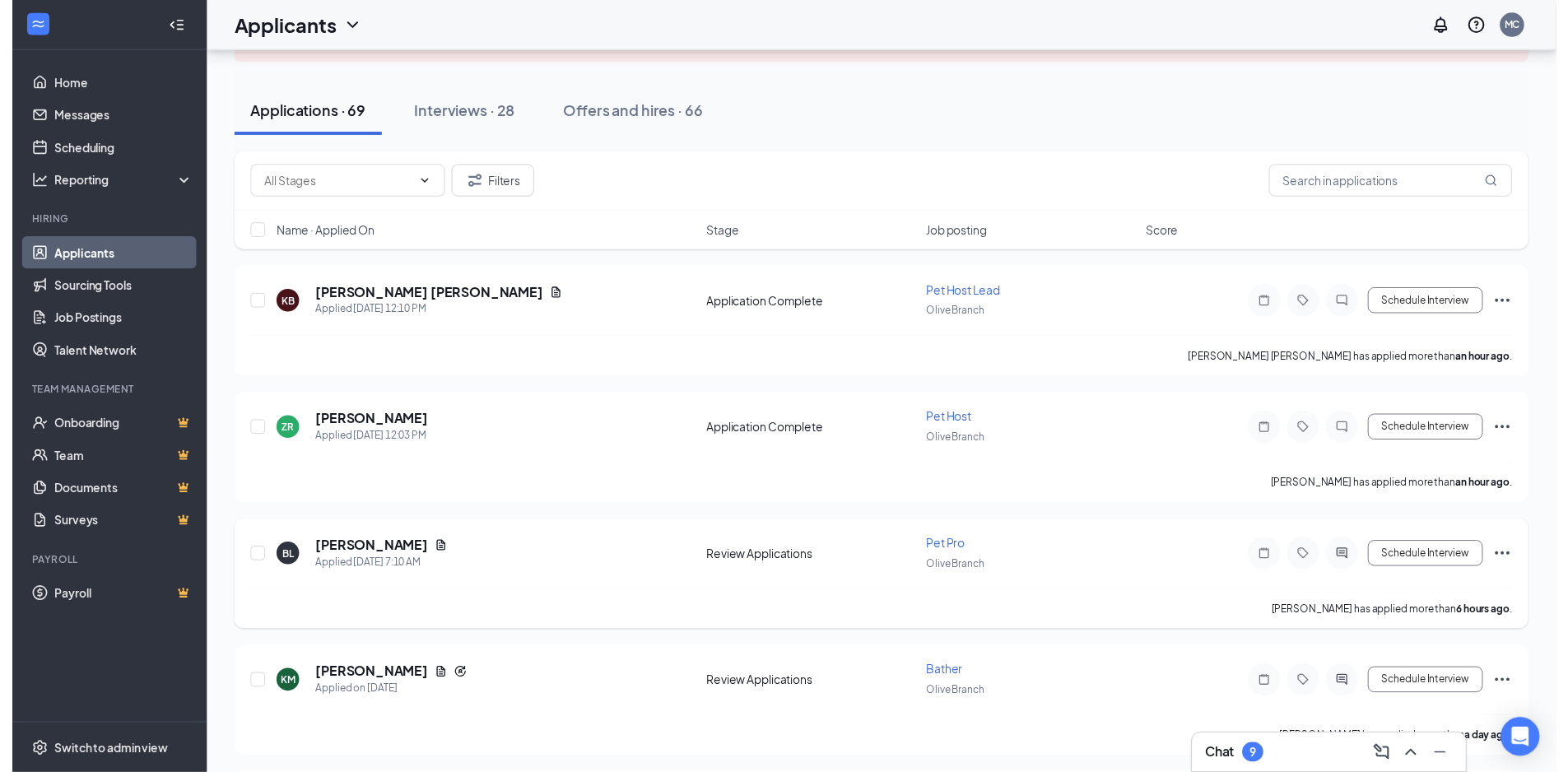
scroll to position [412, 0]
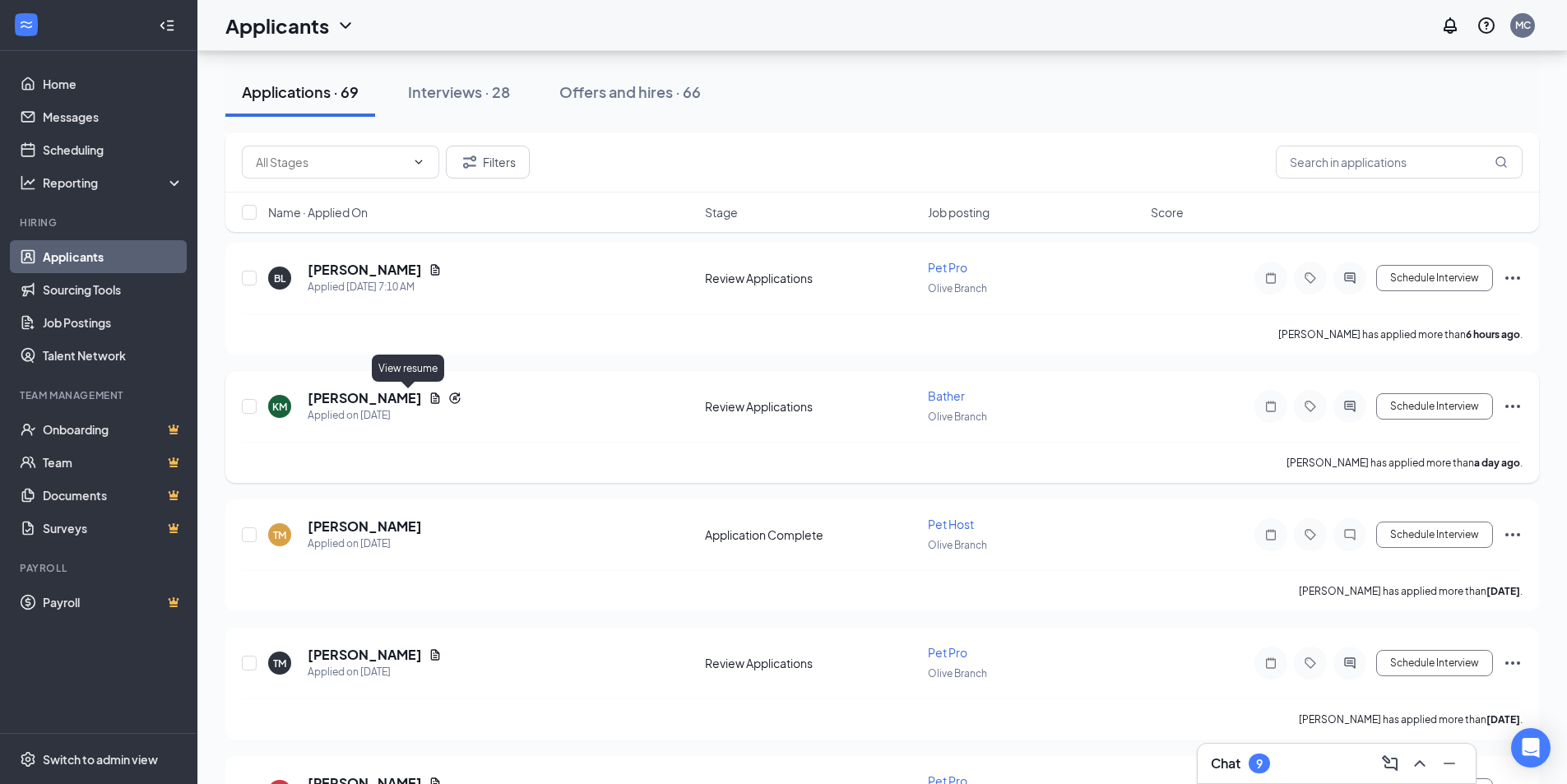
click at [428, 395] on icon "Document" at bounding box center [435, 398] width 13 height 13
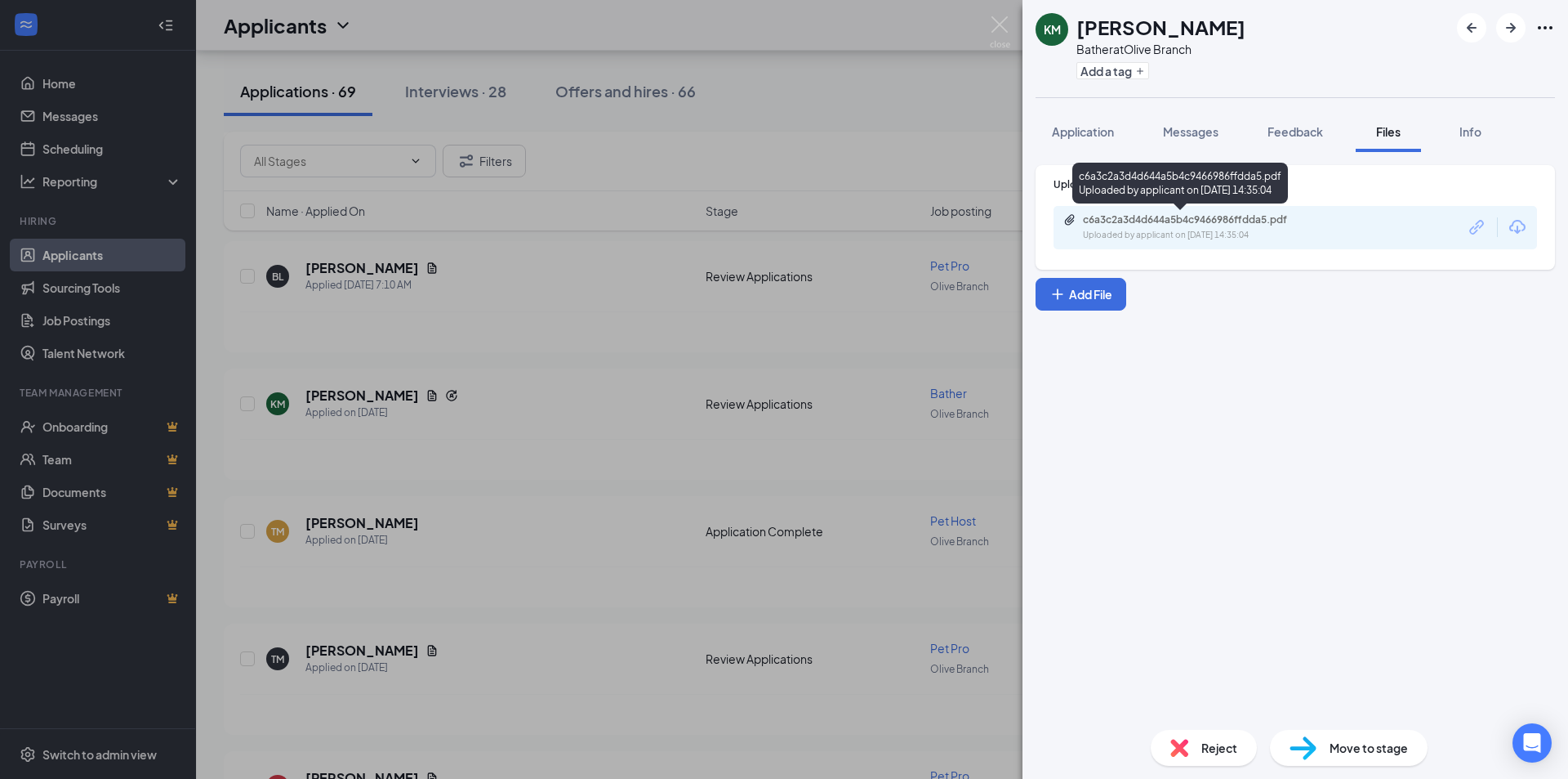
click at [1242, 229] on div "Uploaded by applicant on [DATE] 14:35:04" at bounding box center [1205, 235] width 245 height 13
click at [1246, 220] on div "c6a3c2a3d4d644a5b4c9466986ffdda5.pdf" at bounding box center [1197, 220] width 228 height 13
click at [911, 329] on div "KM [PERSON_NAME] Bather at [GEOGRAPHIC_DATA] Add a tag Application Messages Fee…" at bounding box center [784, 390] width 1568 height 779
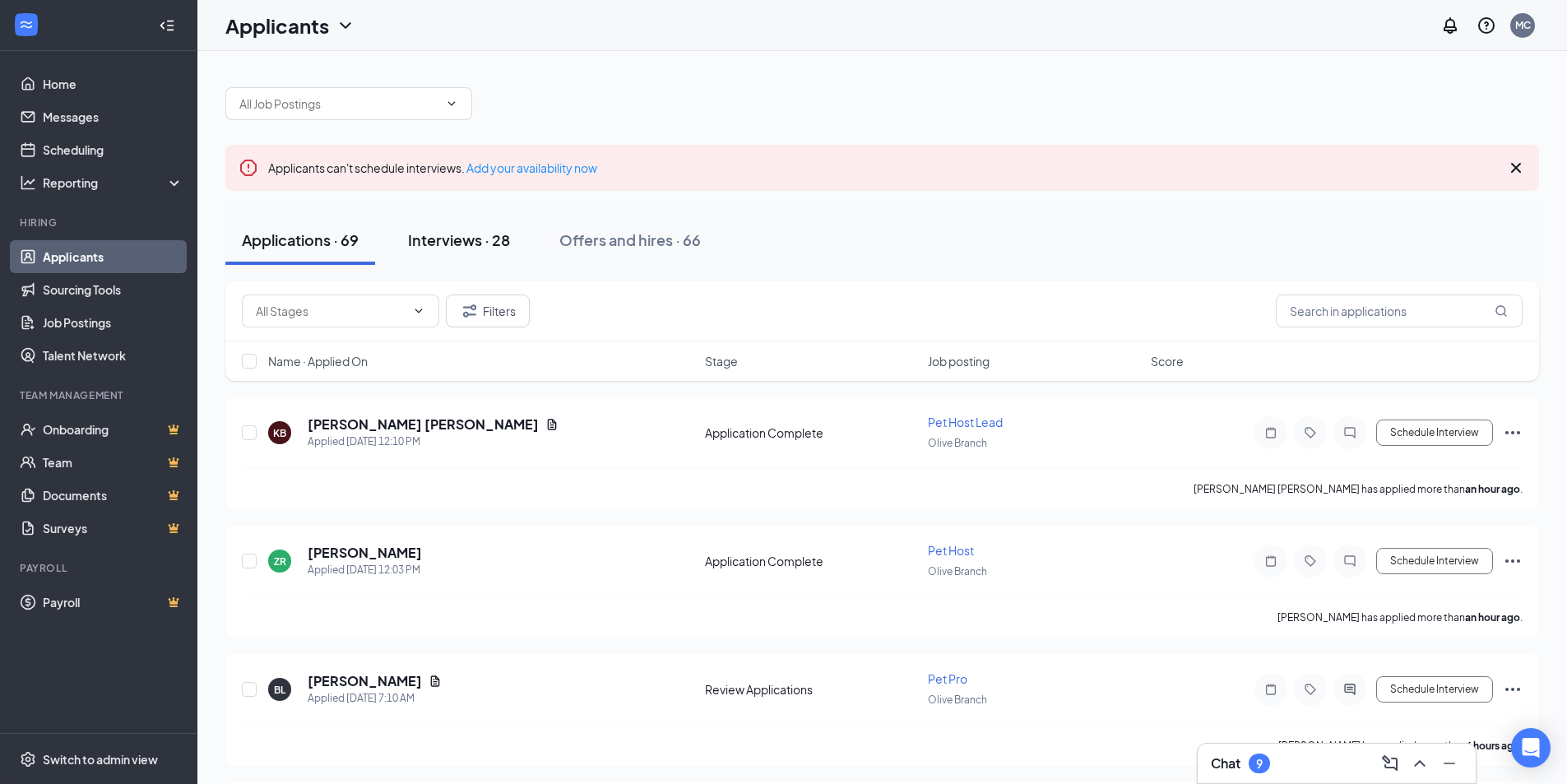
click at [474, 245] on div "Interviews · 28" at bounding box center [459, 239] width 102 height 20
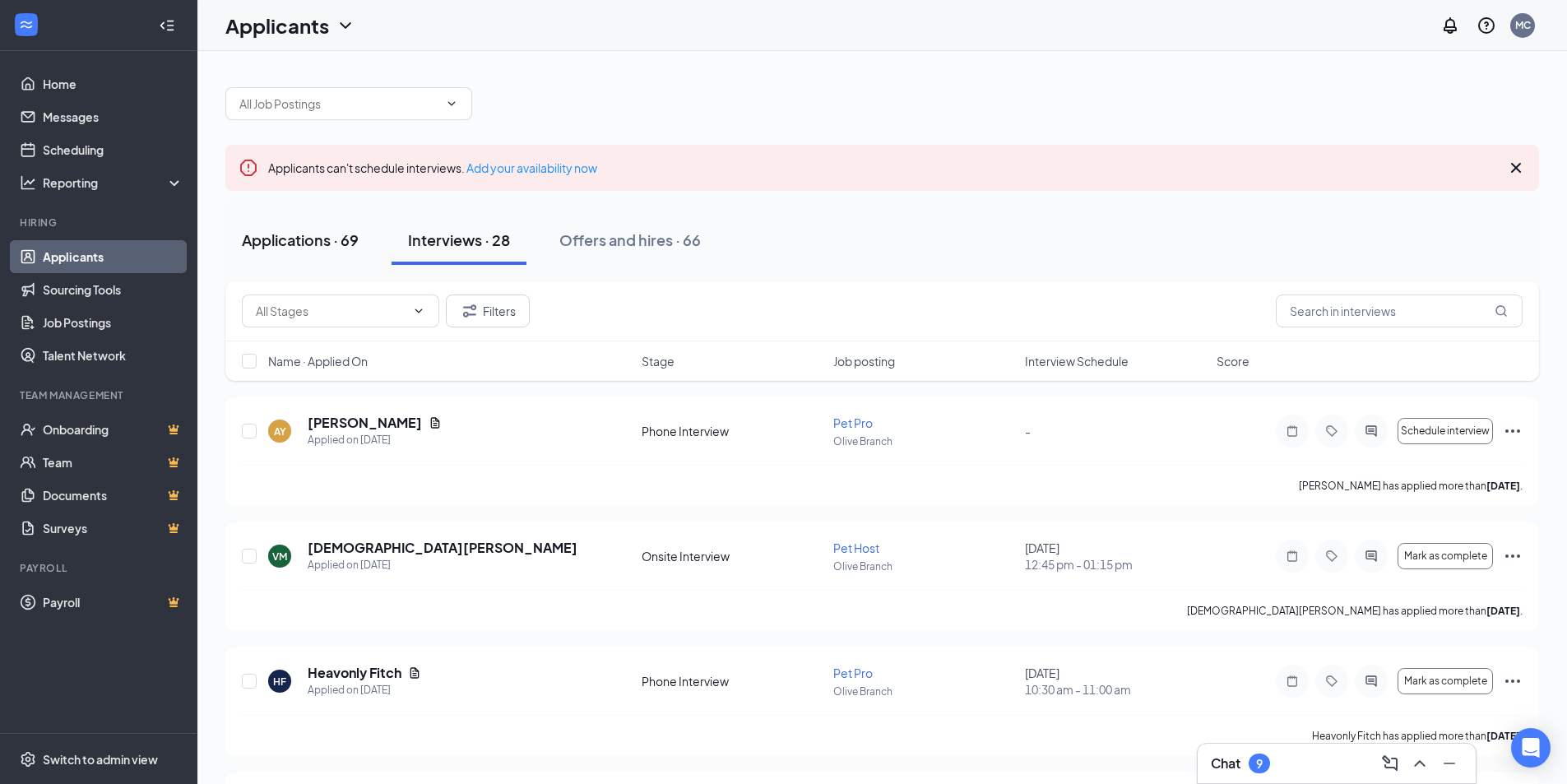
click at [286, 223] on button "Applications · 69" at bounding box center [300, 240] width 149 height 50
